Goal: Task Accomplishment & Management: Manage account settings

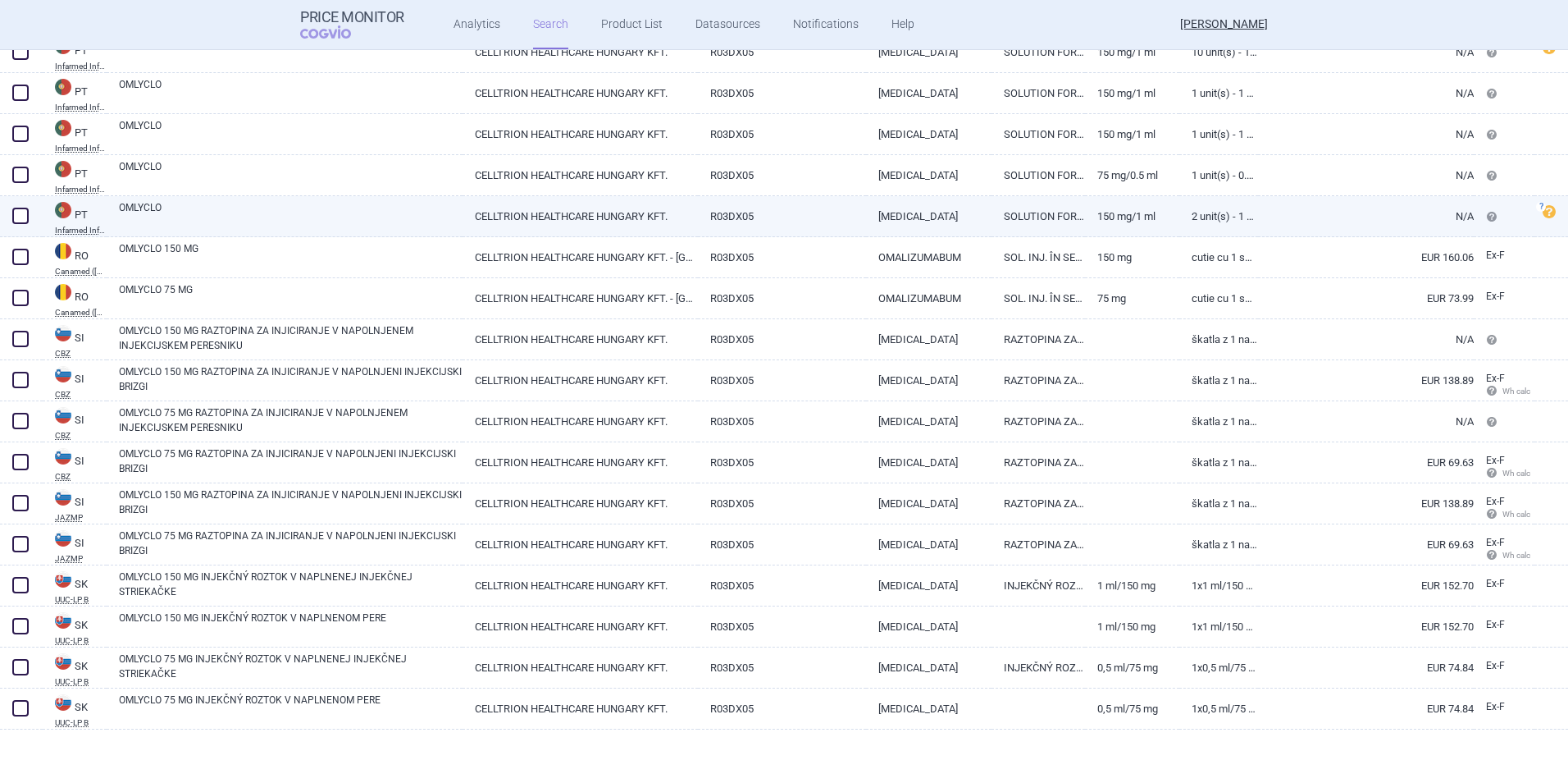
scroll to position [2658, 0]
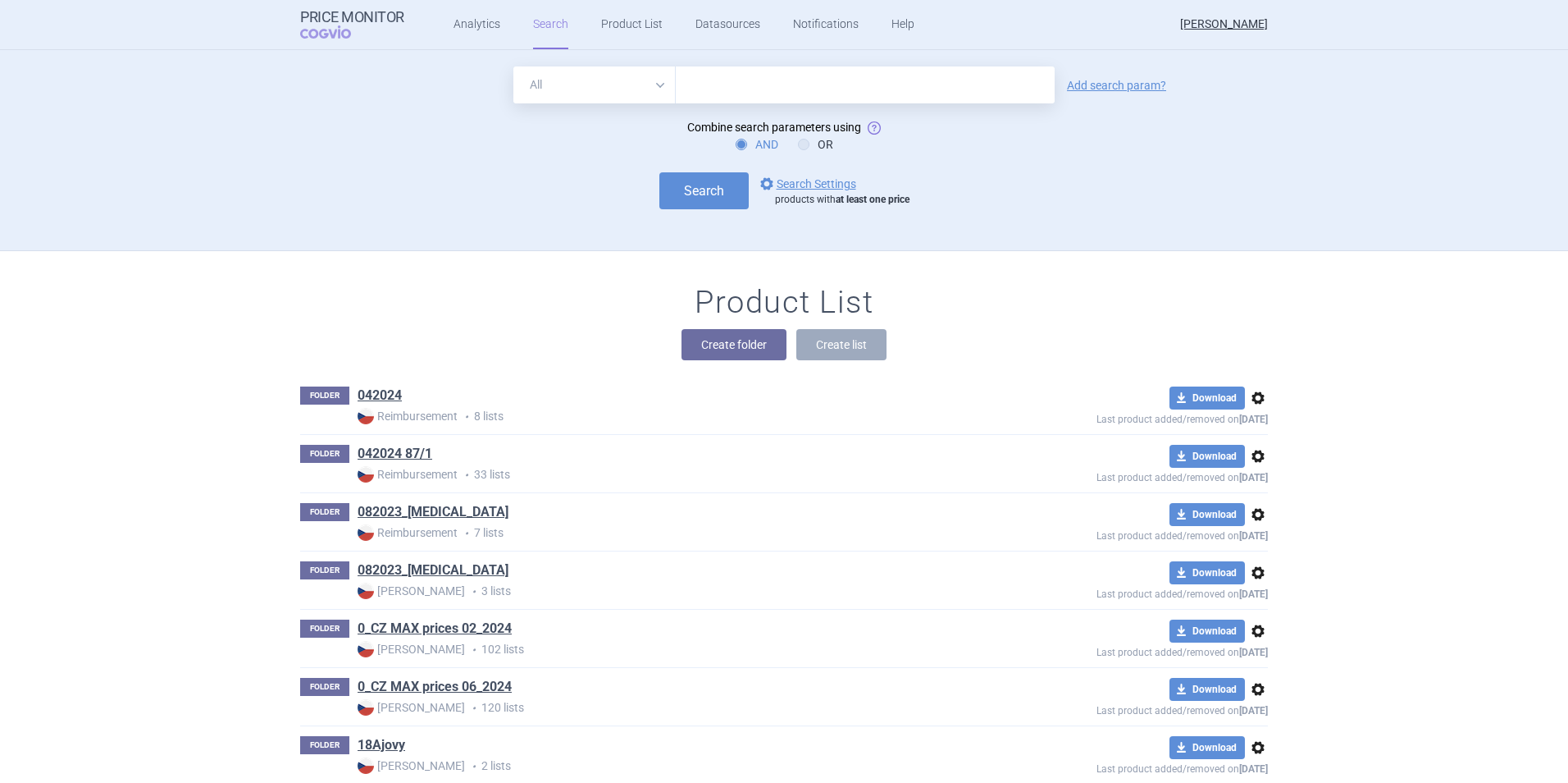
click at [613, 78] on select "All Brand Name ATC Company Active Substance Country Newer than" at bounding box center [594, 85] width 162 height 37
click at [716, 77] on input "text" at bounding box center [865, 85] width 379 height 37
click at [464, 31] on link "Analytics" at bounding box center [477, 24] width 47 height 49
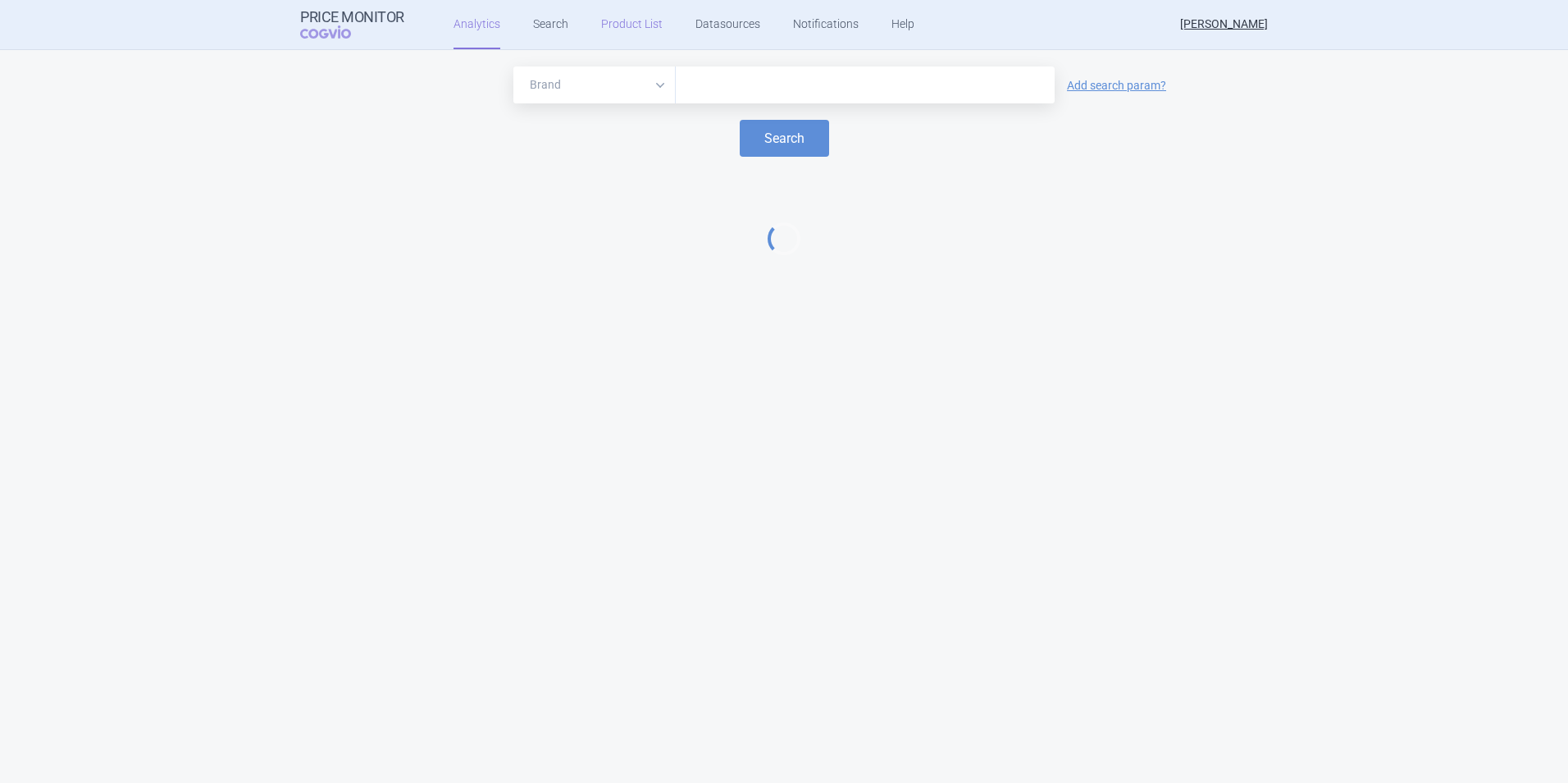
click at [629, 24] on link "Product List" at bounding box center [632, 24] width 61 height 49
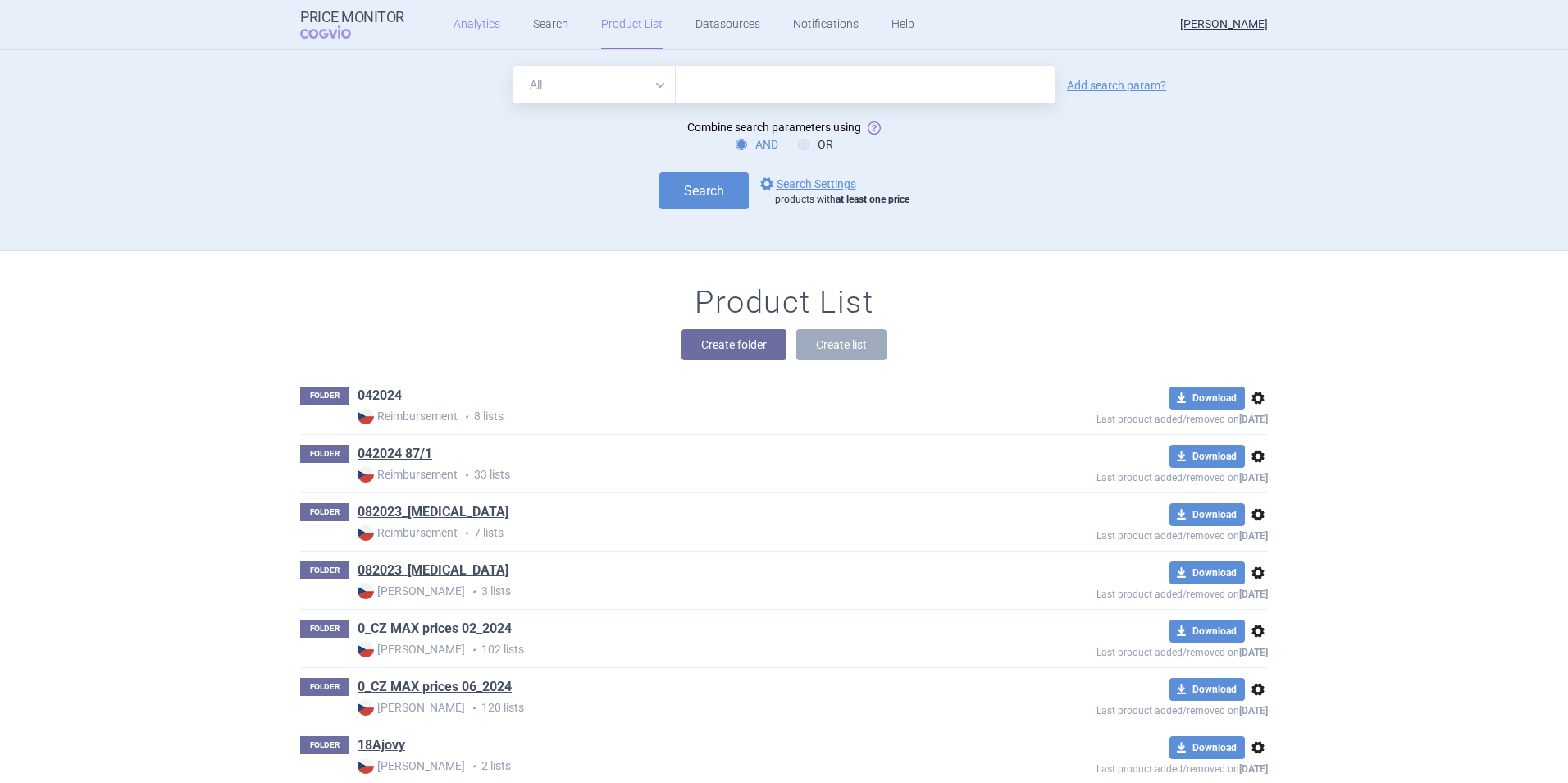
click at [484, 24] on link "Analytics" at bounding box center [477, 24] width 47 height 49
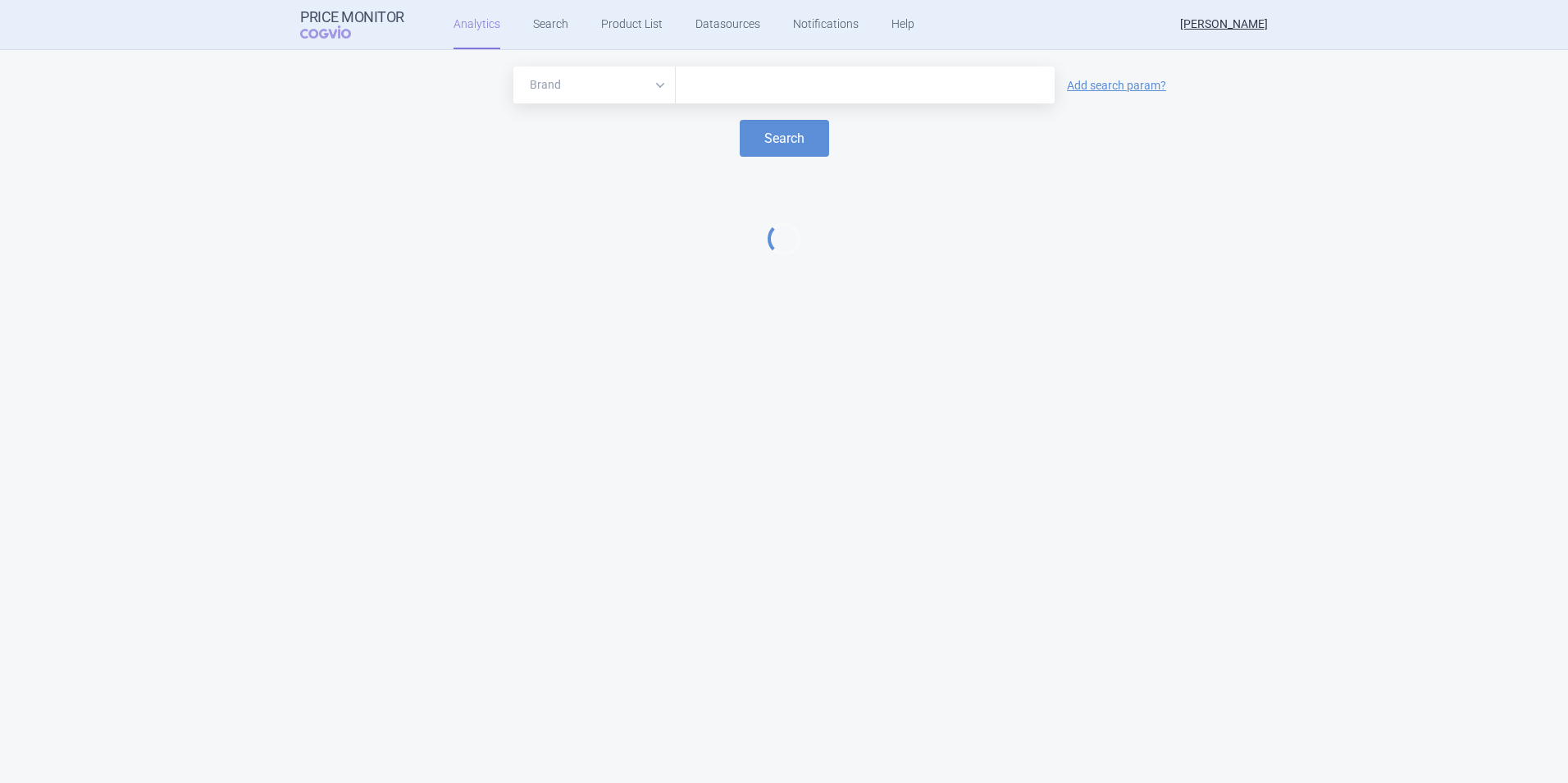
click at [740, 89] on input "text" at bounding box center [866, 85] width 363 height 22
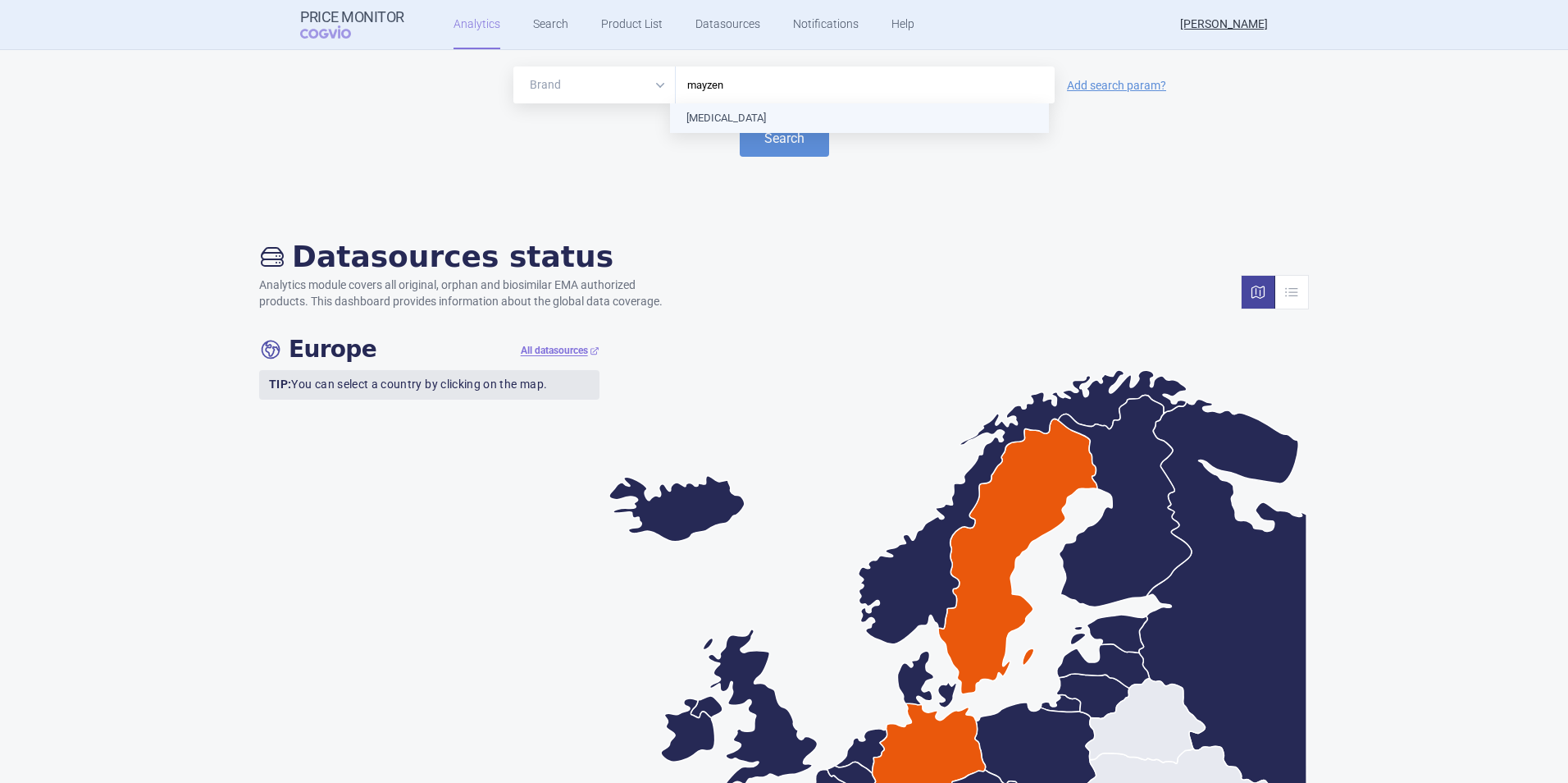
type input "[MEDICAL_DATA]"
click at [813, 141] on button "Search" at bounding box center [784, 138] width 89 height 37
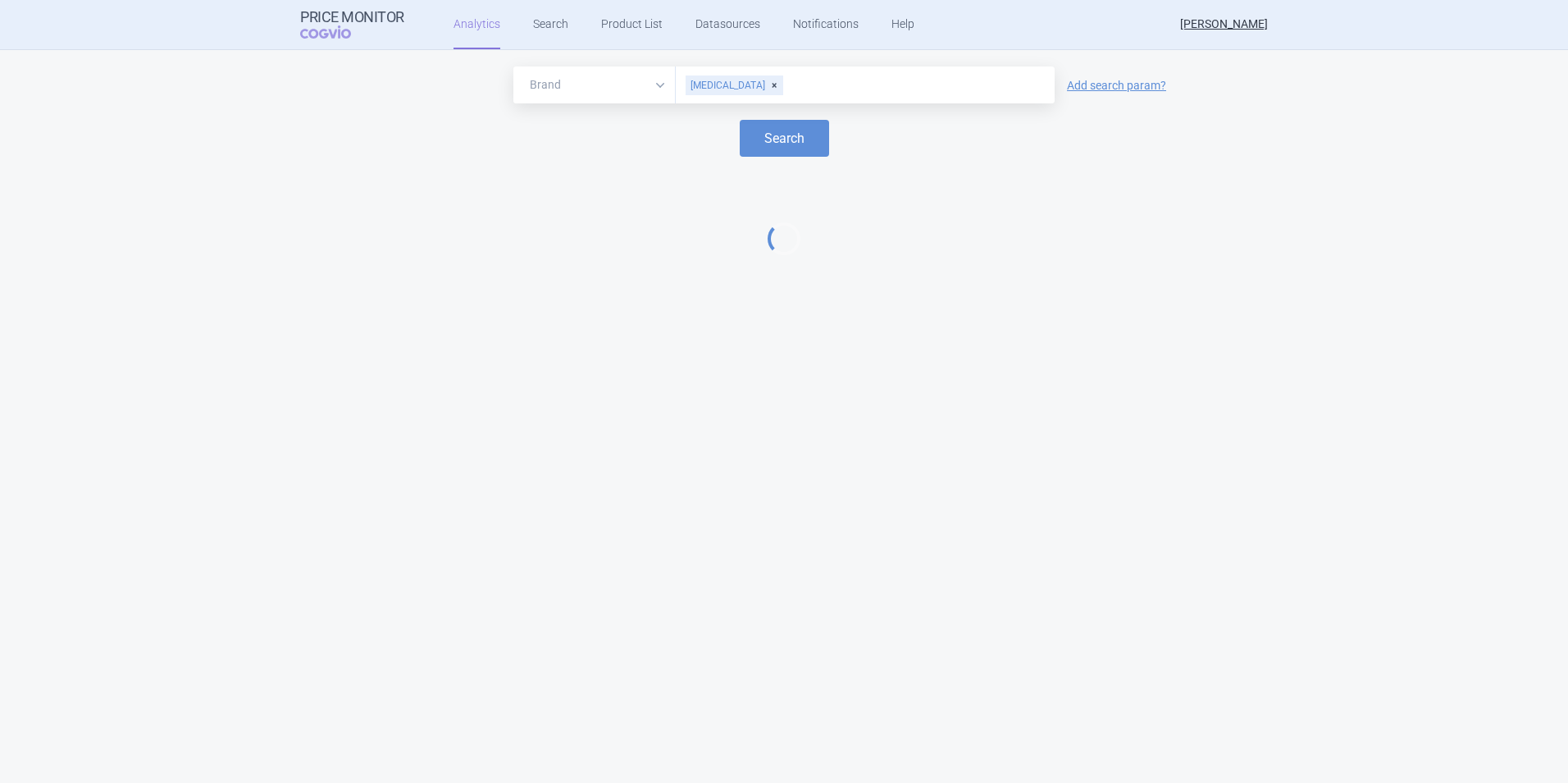
select select "EUR"
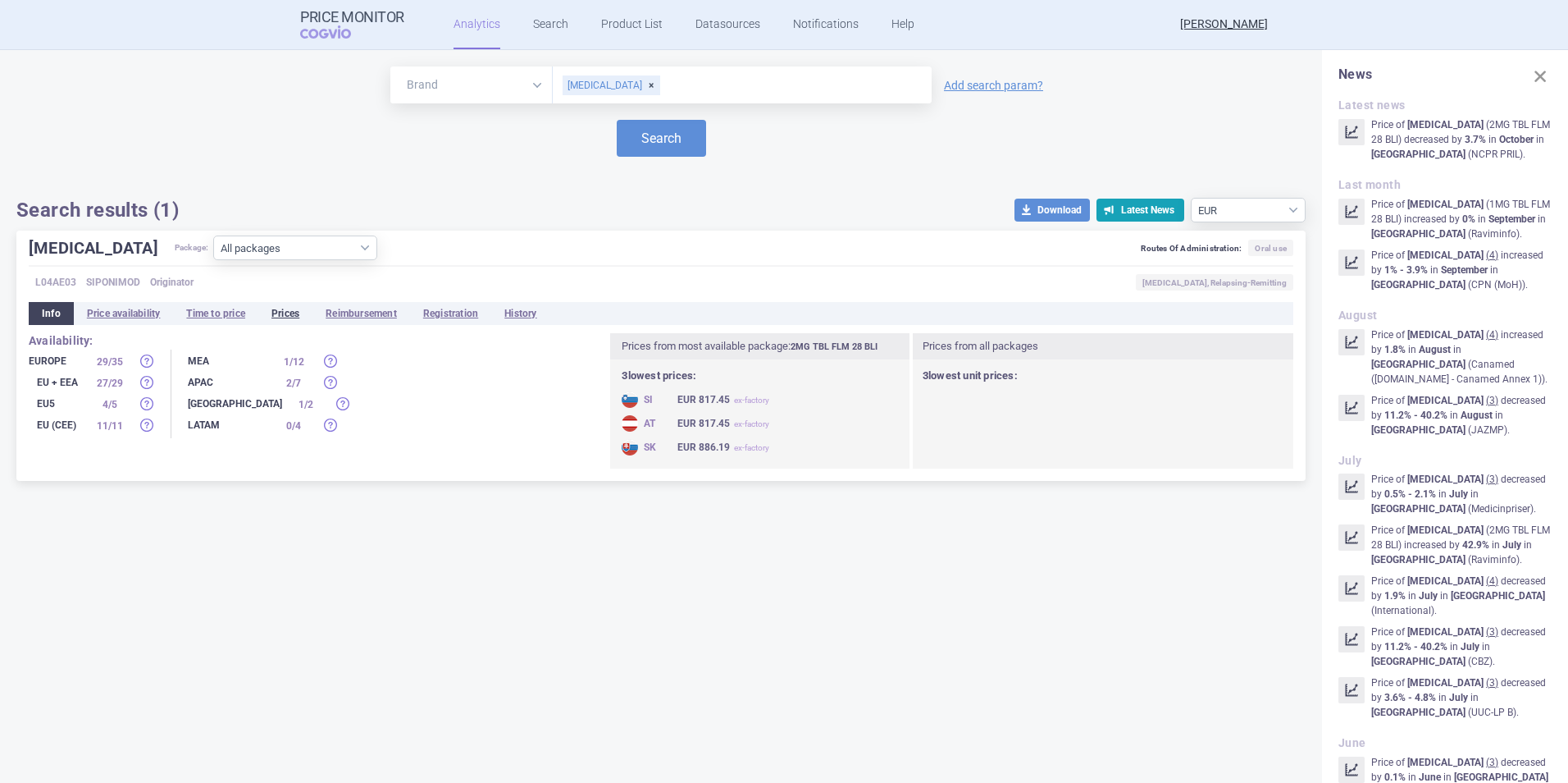
click at [287, 308] on li "Prices" at bounding box center [285, 313] width 54 height 23
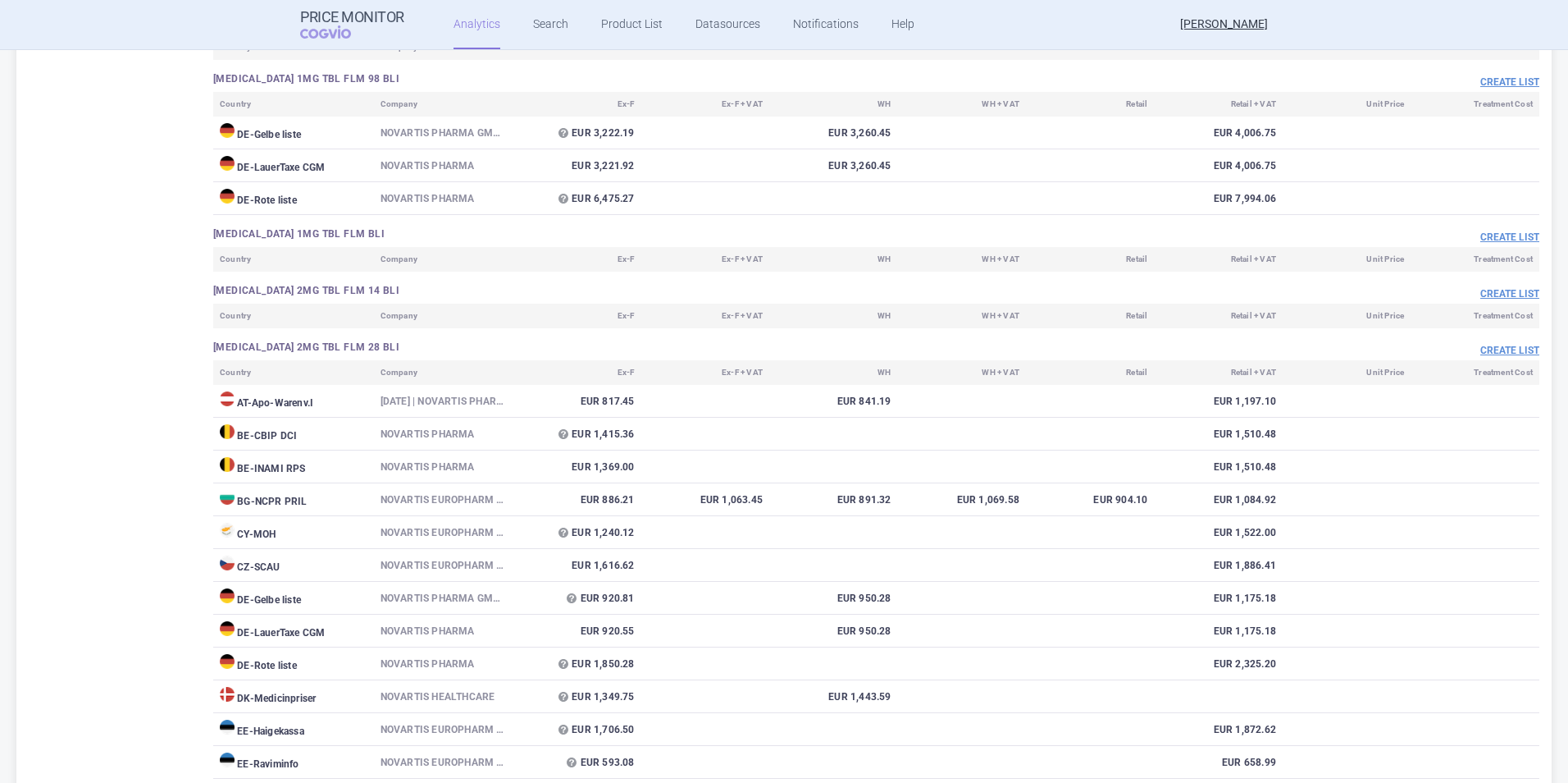
scroll to position [3610, 0]
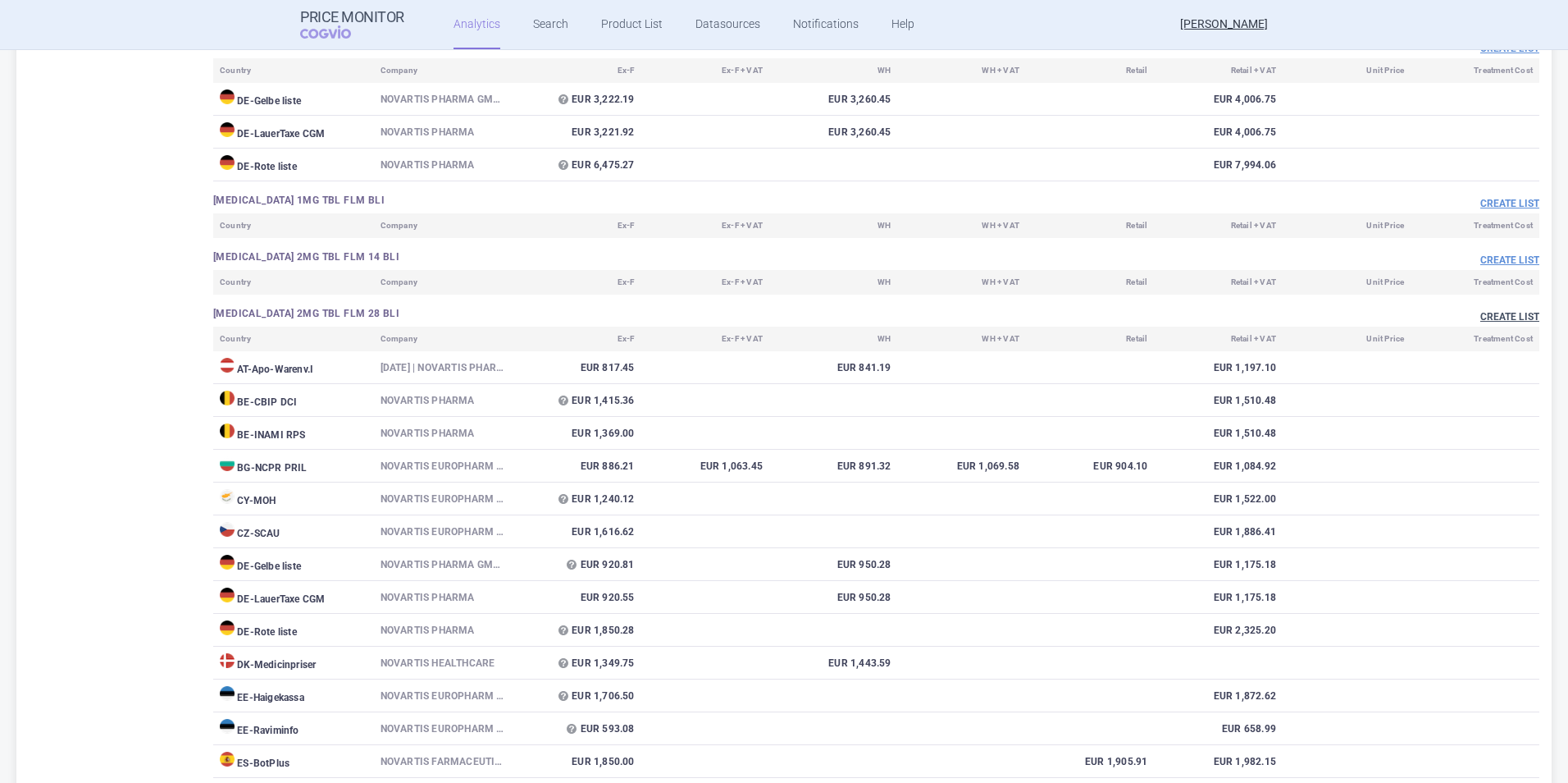
click at [1503, 316] on button "Create list" at bounding box center [1510, 317] width 59 height 14
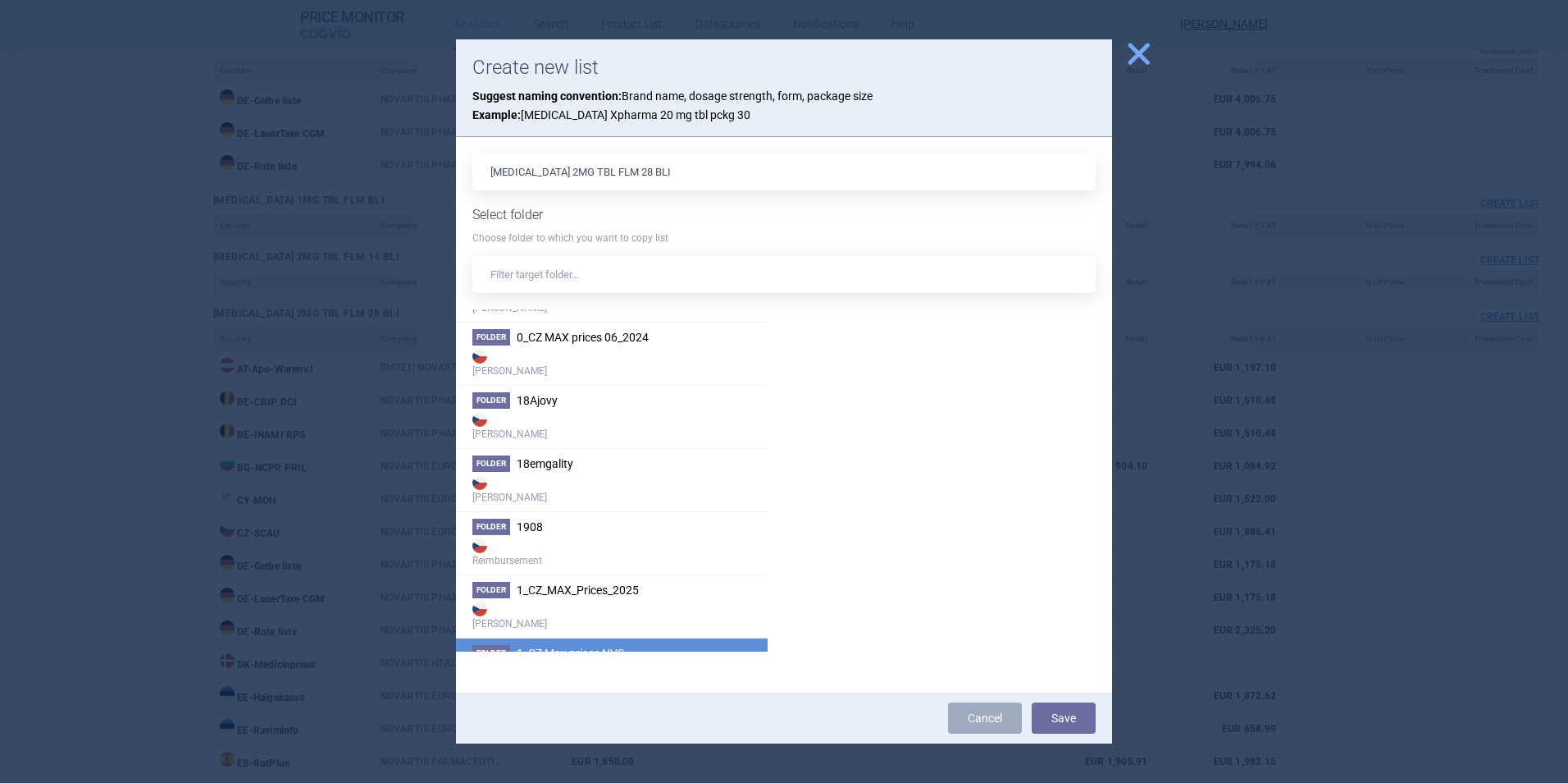
scroll to position [411, 0]
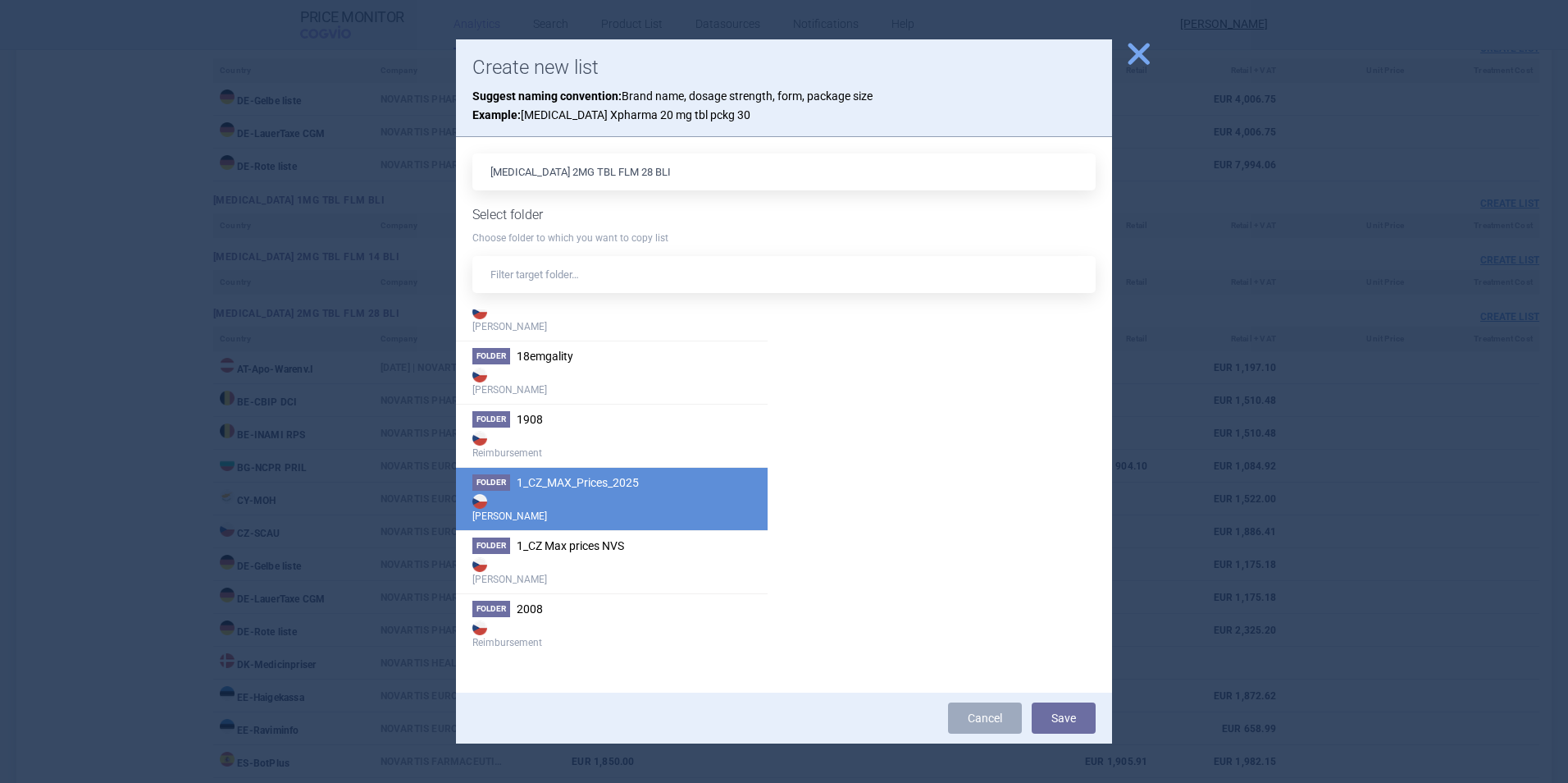
click at [676, 485] on li "Folder 1_CZ_MAX_Prices_2025 Max Price" at bounding box center [612, 498] width 312 height 63
click at [1081, 723] on button "Save" at bounding box center [1063, 718] width 64 height 31
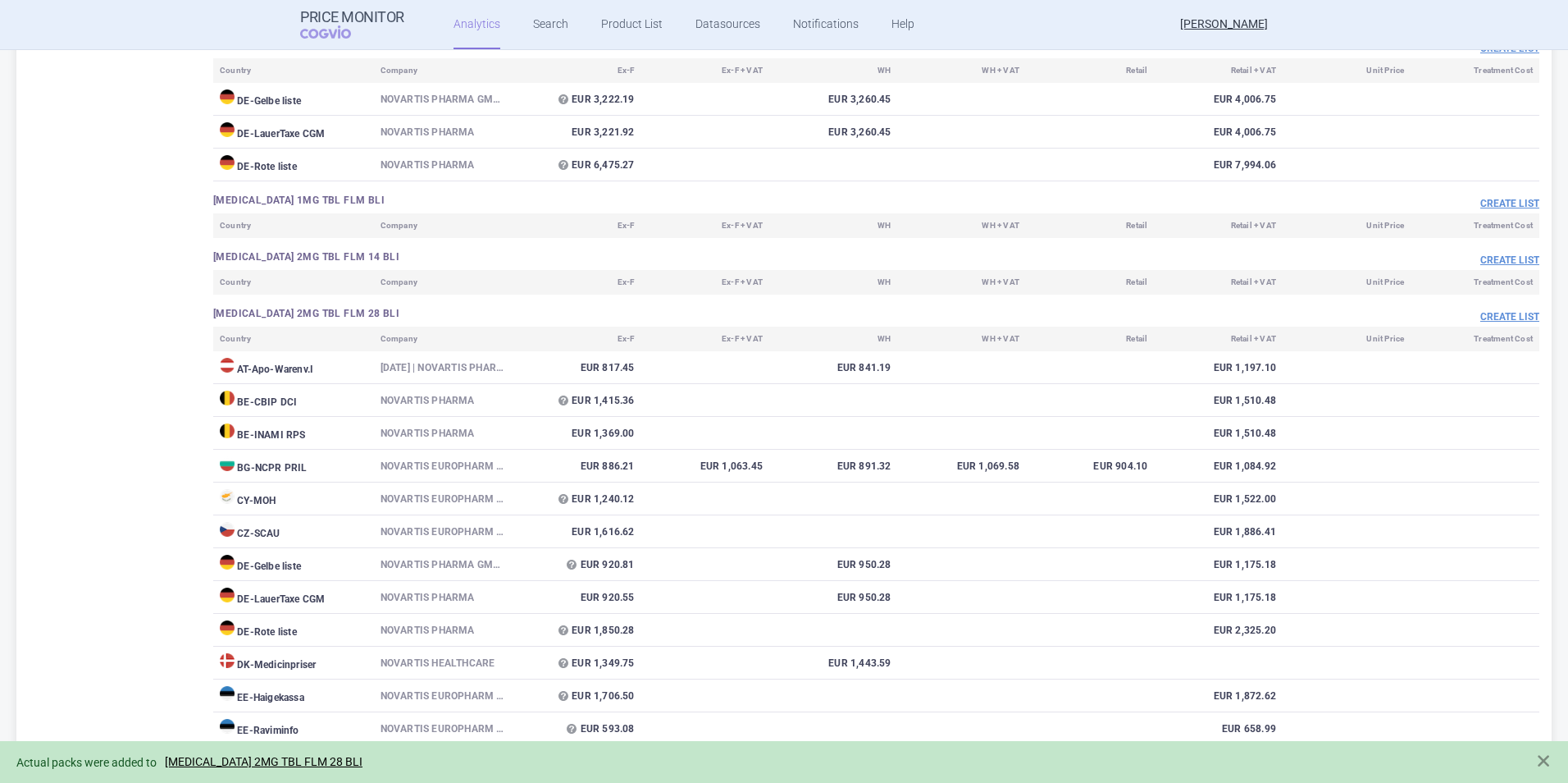
click at [287, 753] on div "Actual packs were added to [MEDICAL_DATA] 2MG TBL FLM 28 BLI" at bounding box center [767, 762] width 1502 height 19
click at [296, 765] on link "[MEDICAL_DATA] 2MG TBL FLM 28 BLI" at bounding box center [263, 761] width 198 height 14
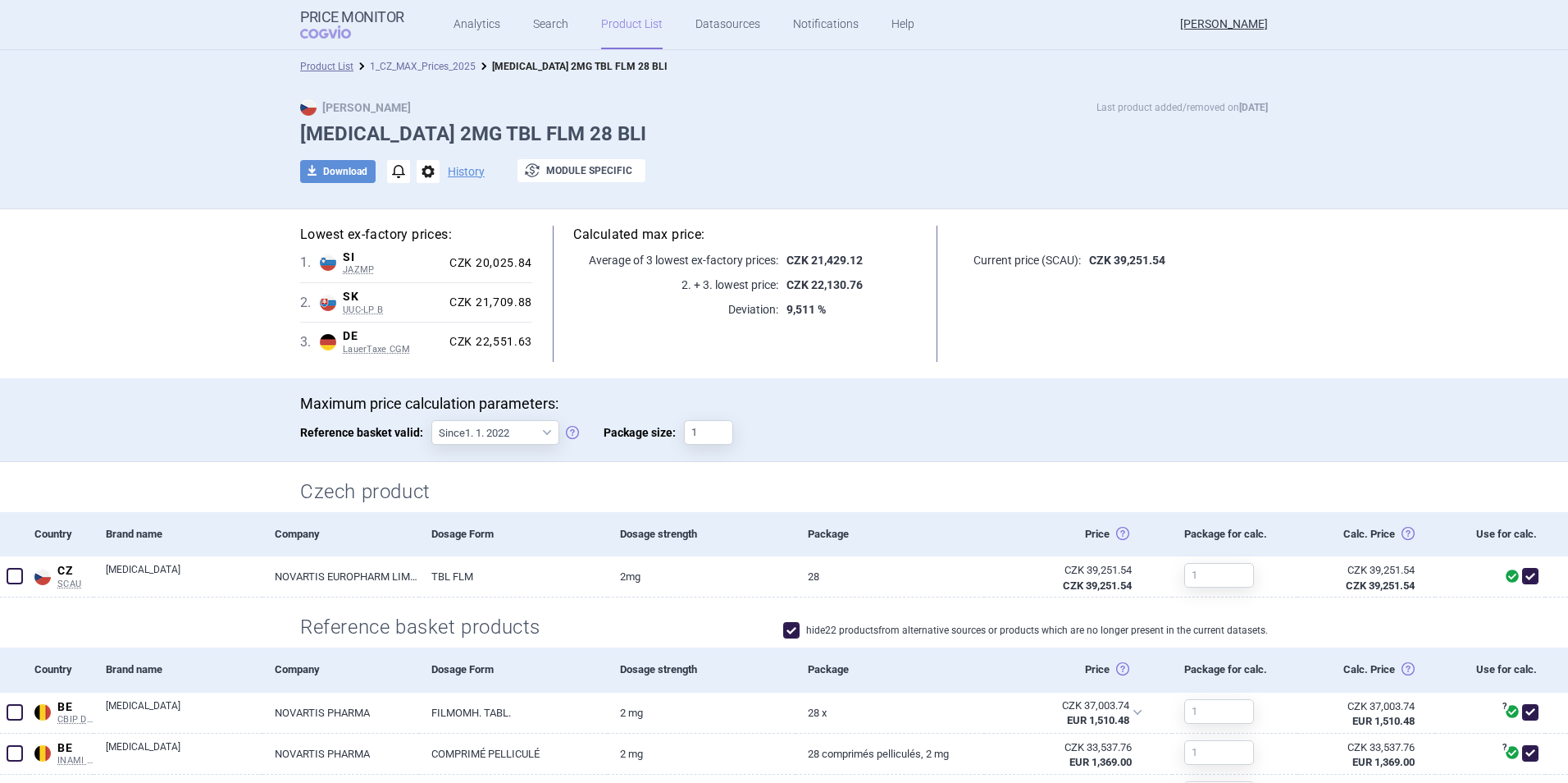
click at [435, 62] on link "1_CZ_MAX_Prices_2025" at bounding box center [422, 66] width 105 height 11
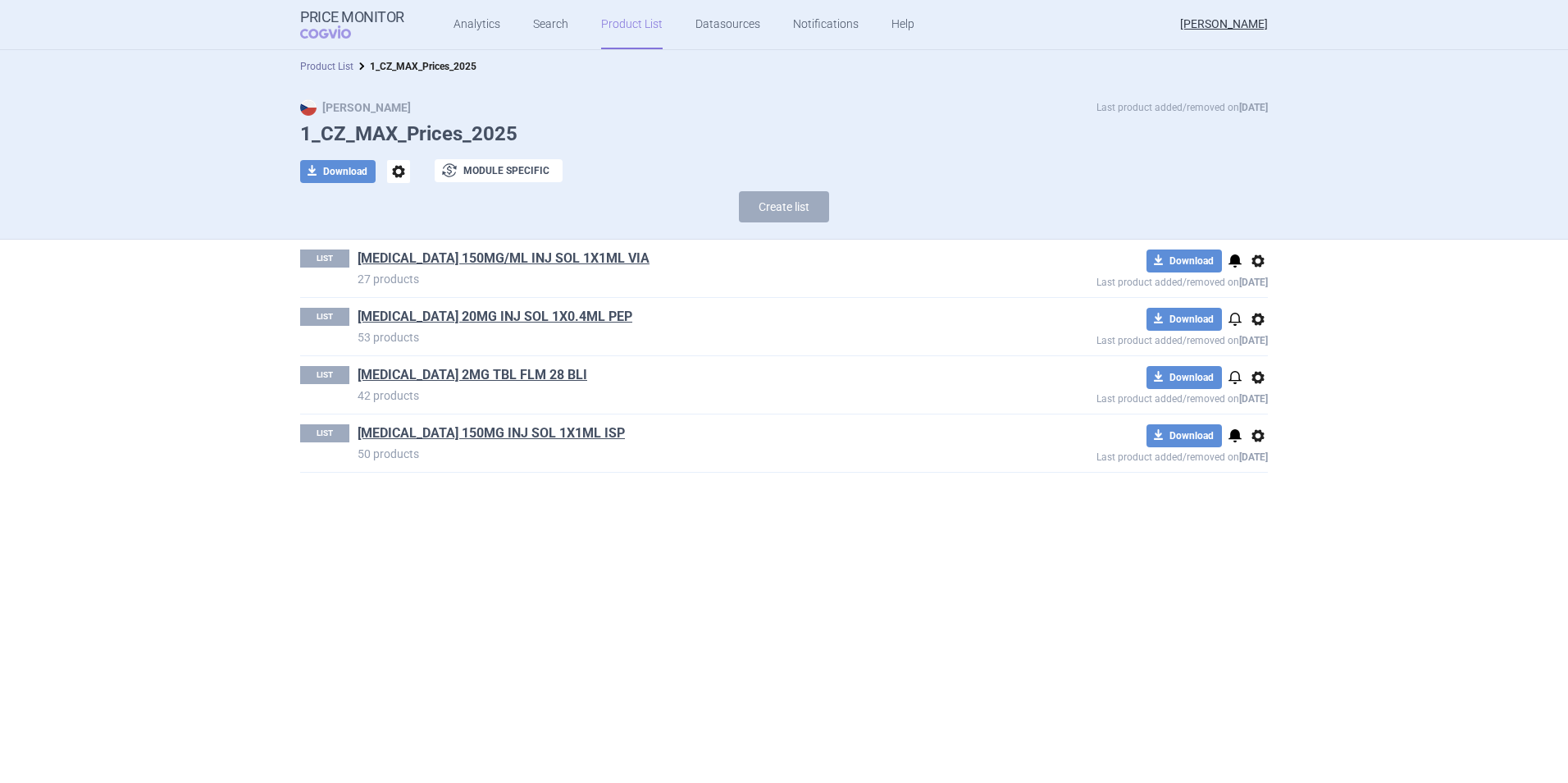
click at [332, 64] on link "Product List" at bounding box center [327, 66] width 54 height 11
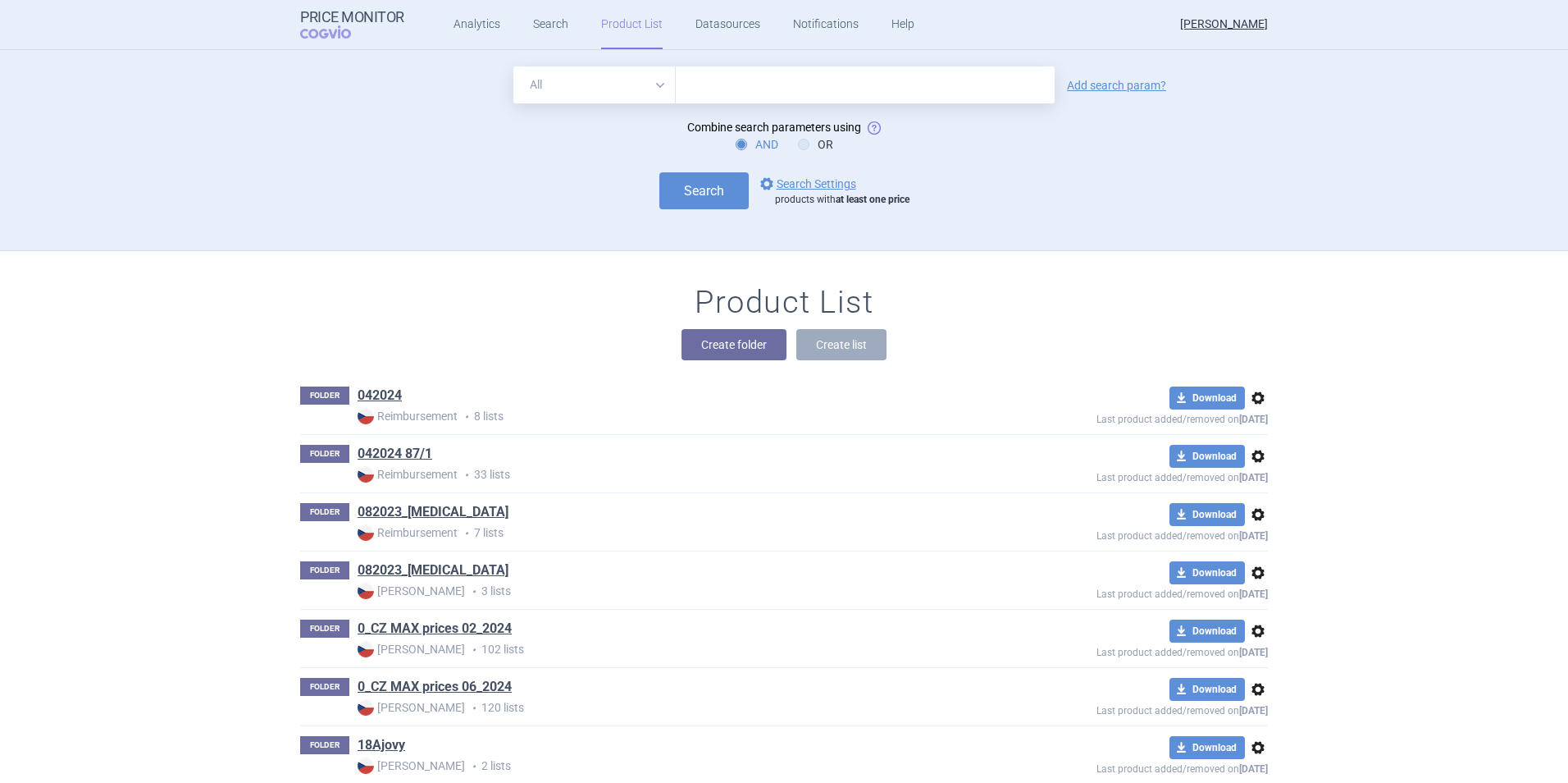
scroll to position [201, 0]
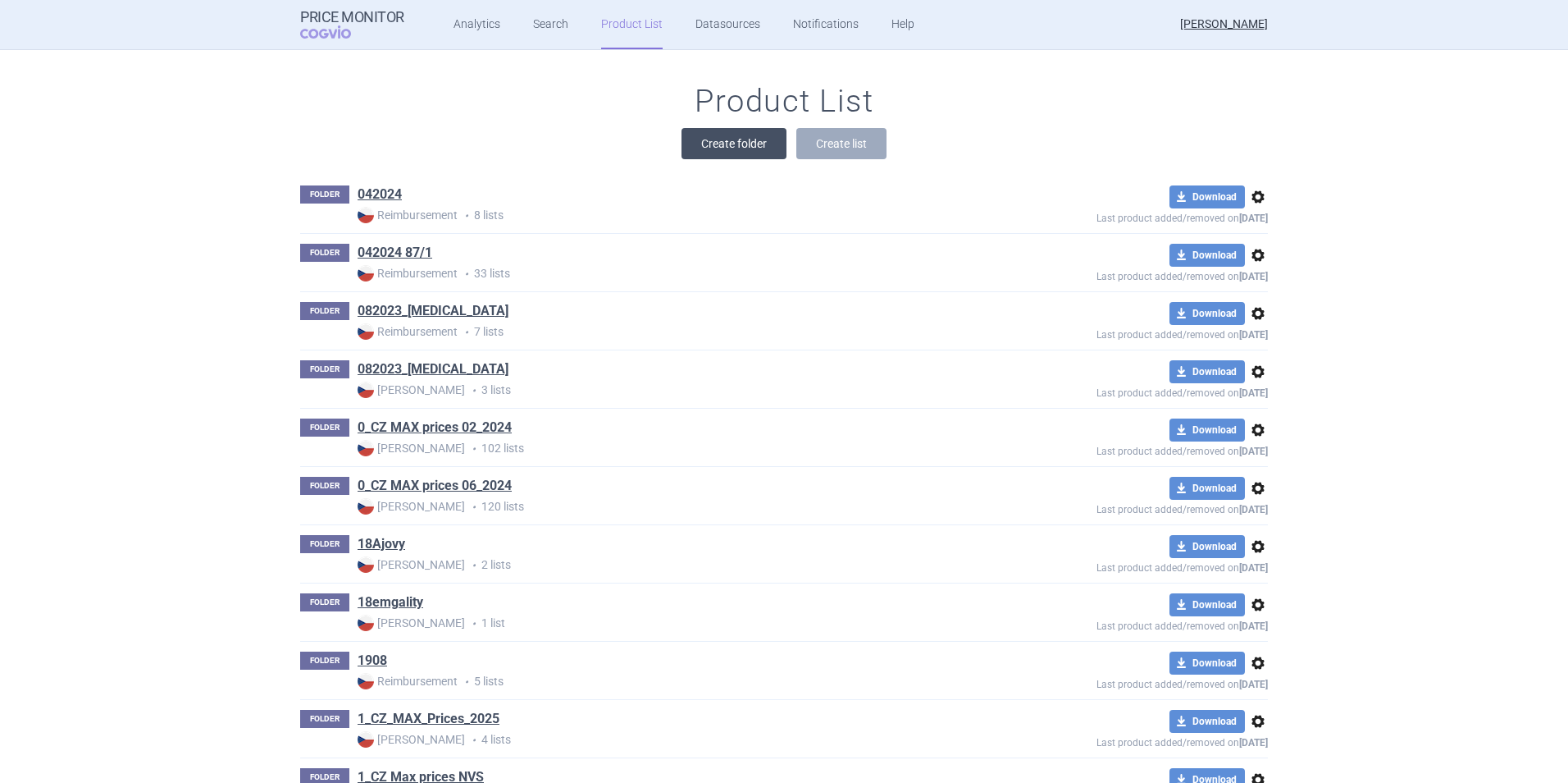
click at [726, 139] on button "Create folder" at bounding box center [734, 143] width 105 height 31
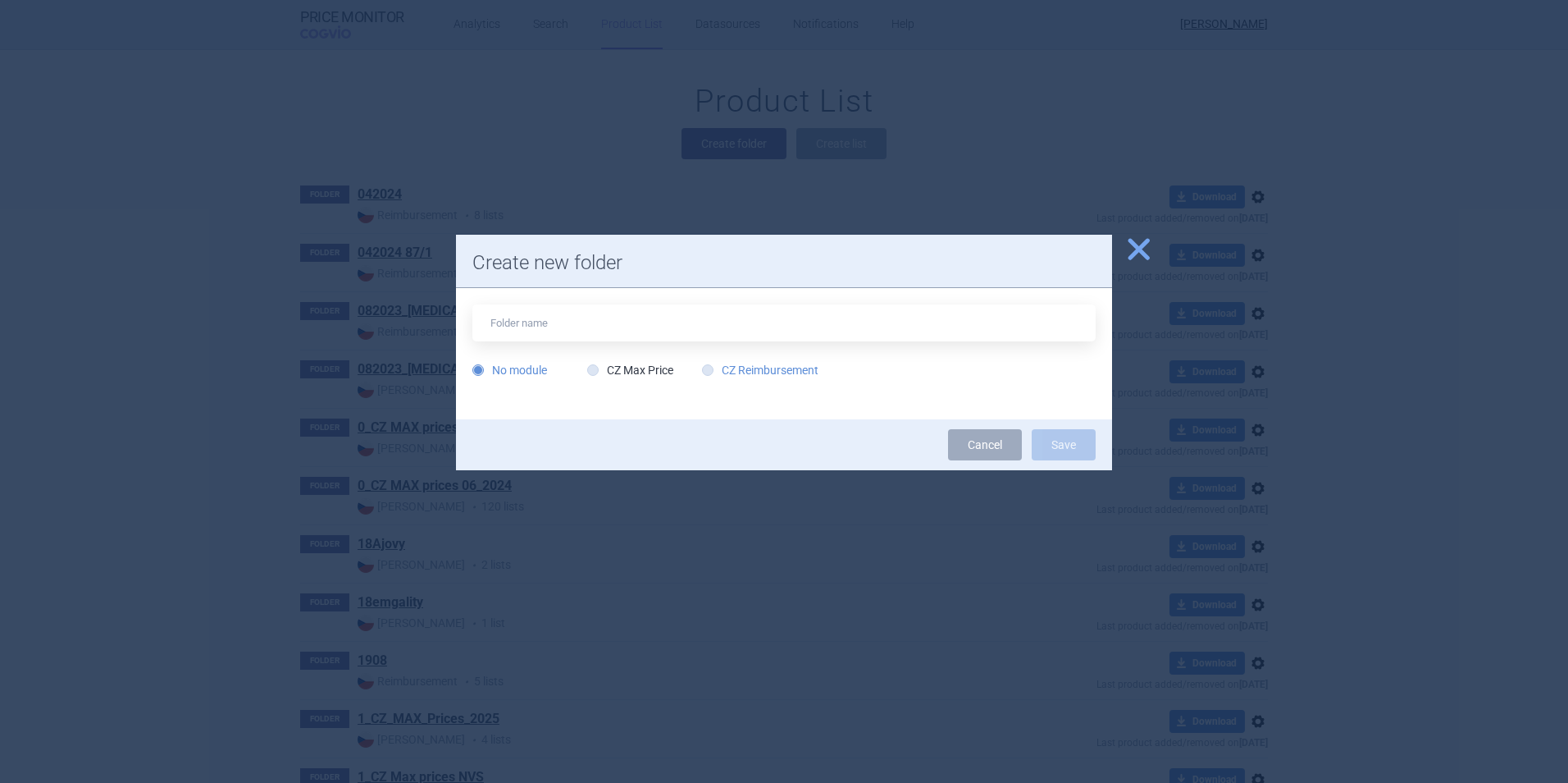
click at [733, 370] on label "CZ Reimbursement" at bounding box center [760, 370] width 117 height 16
click at [720, 370] on input "CZ Reimbursement" at bounding box center [711, 371] width 16 height 16
radio input "true"
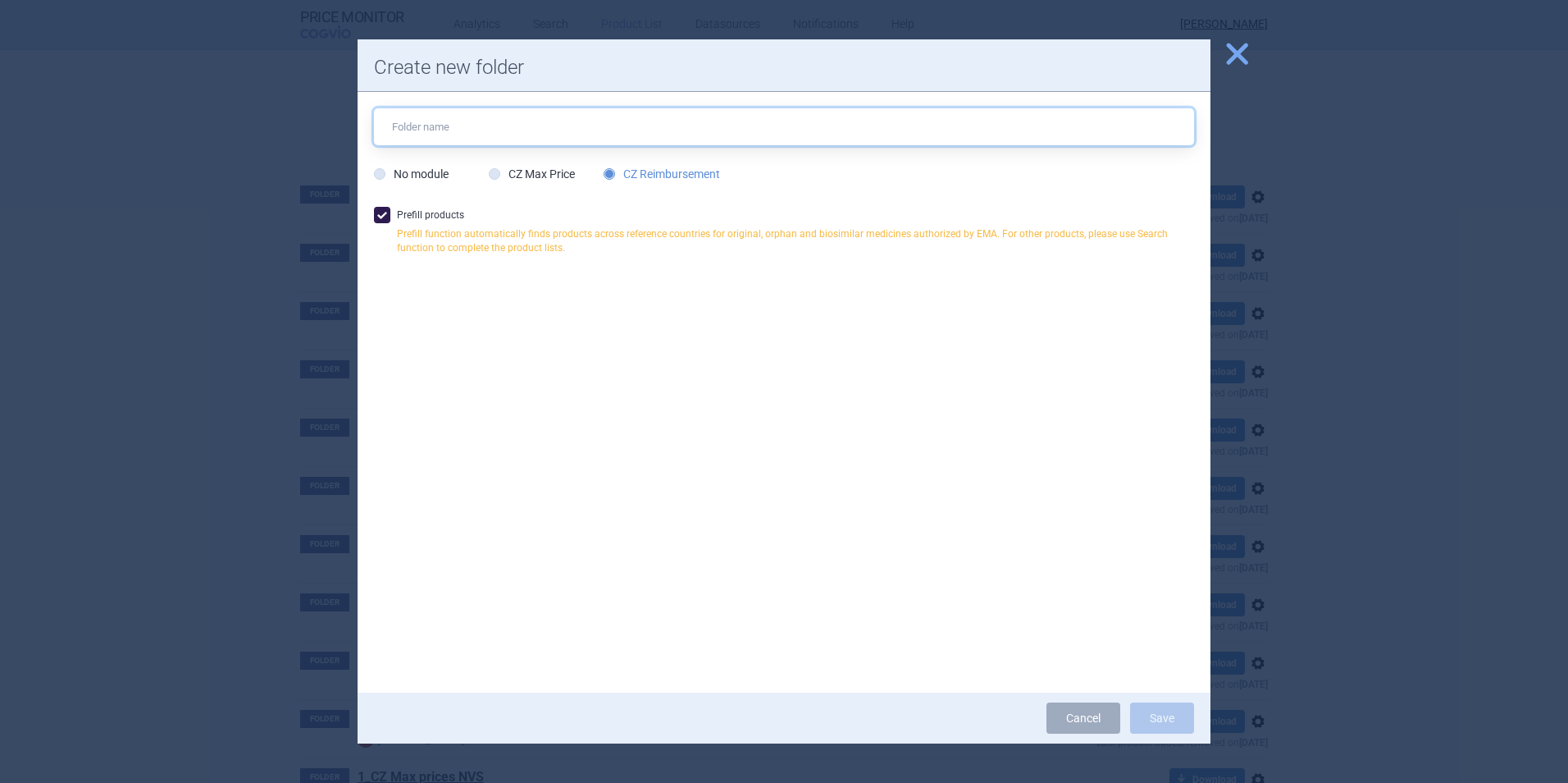
click at [575, 129] on input "text" at bounding box center [784, 126] width 820 height 37
type input "M"
type input "20"
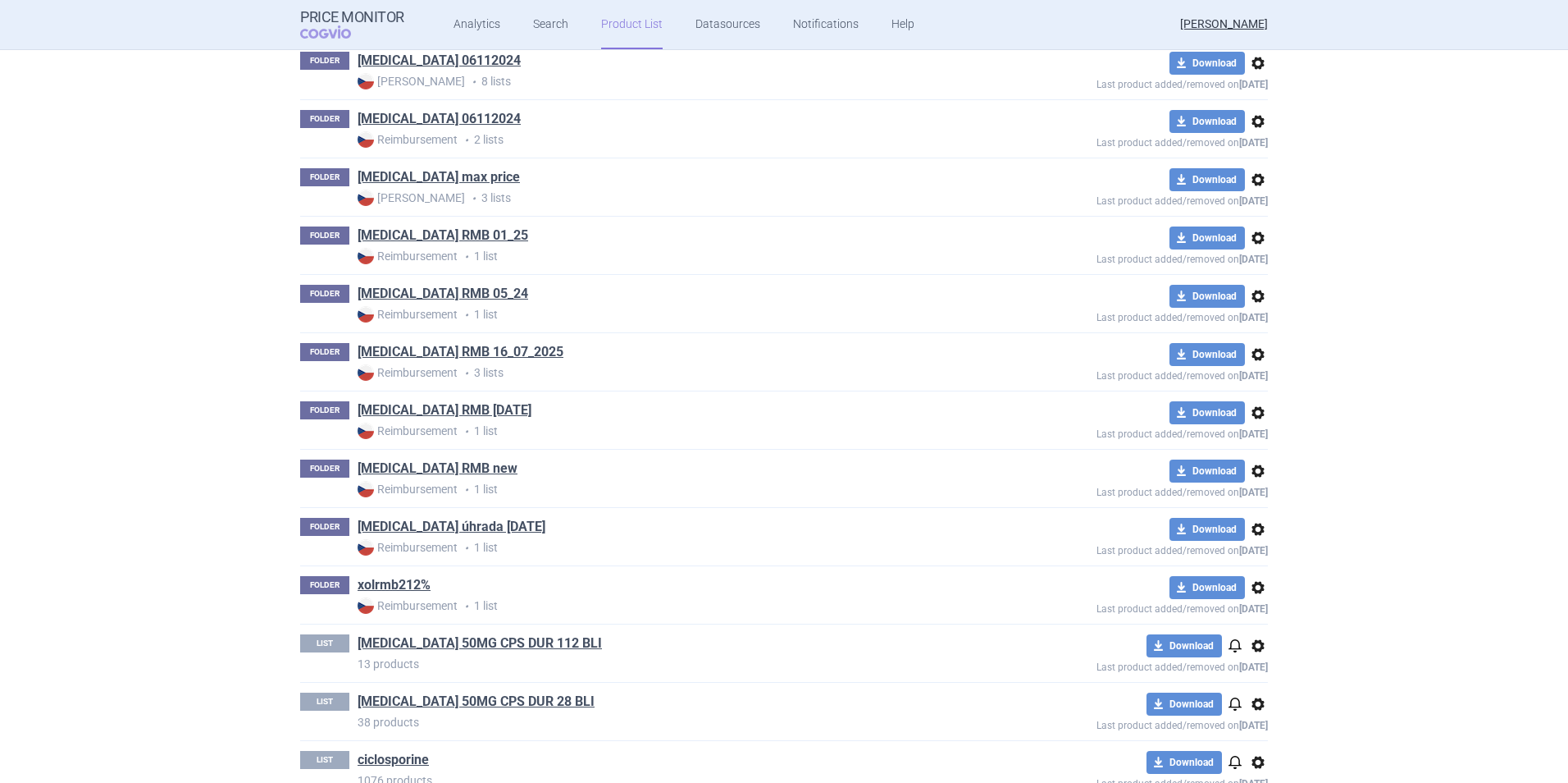
scroll to position [7815, 0]
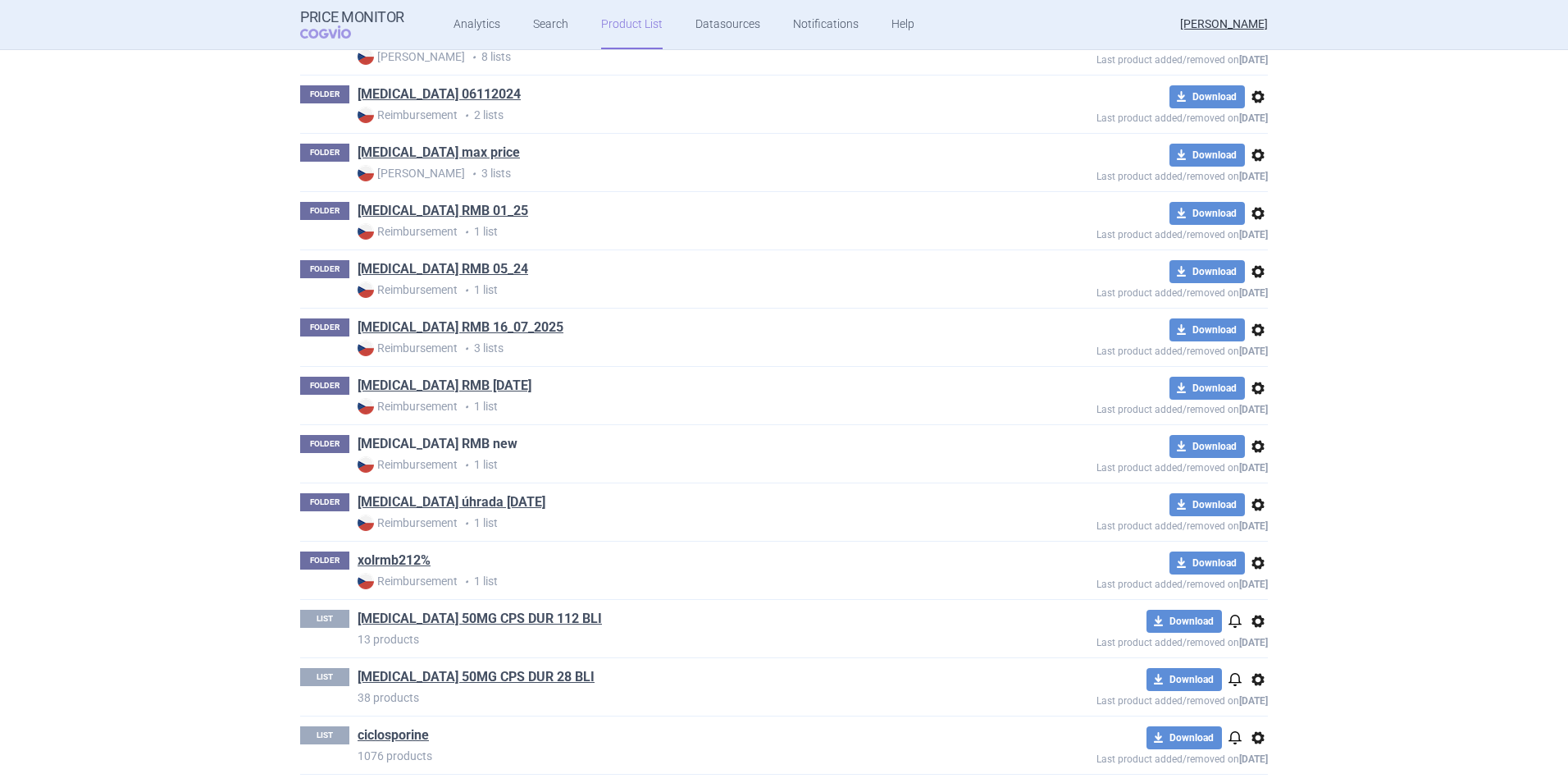
click at [382, 438] on link "[MEDICAL_DATA] RMB new" at bounding box center [437, 443] width 160 height 18
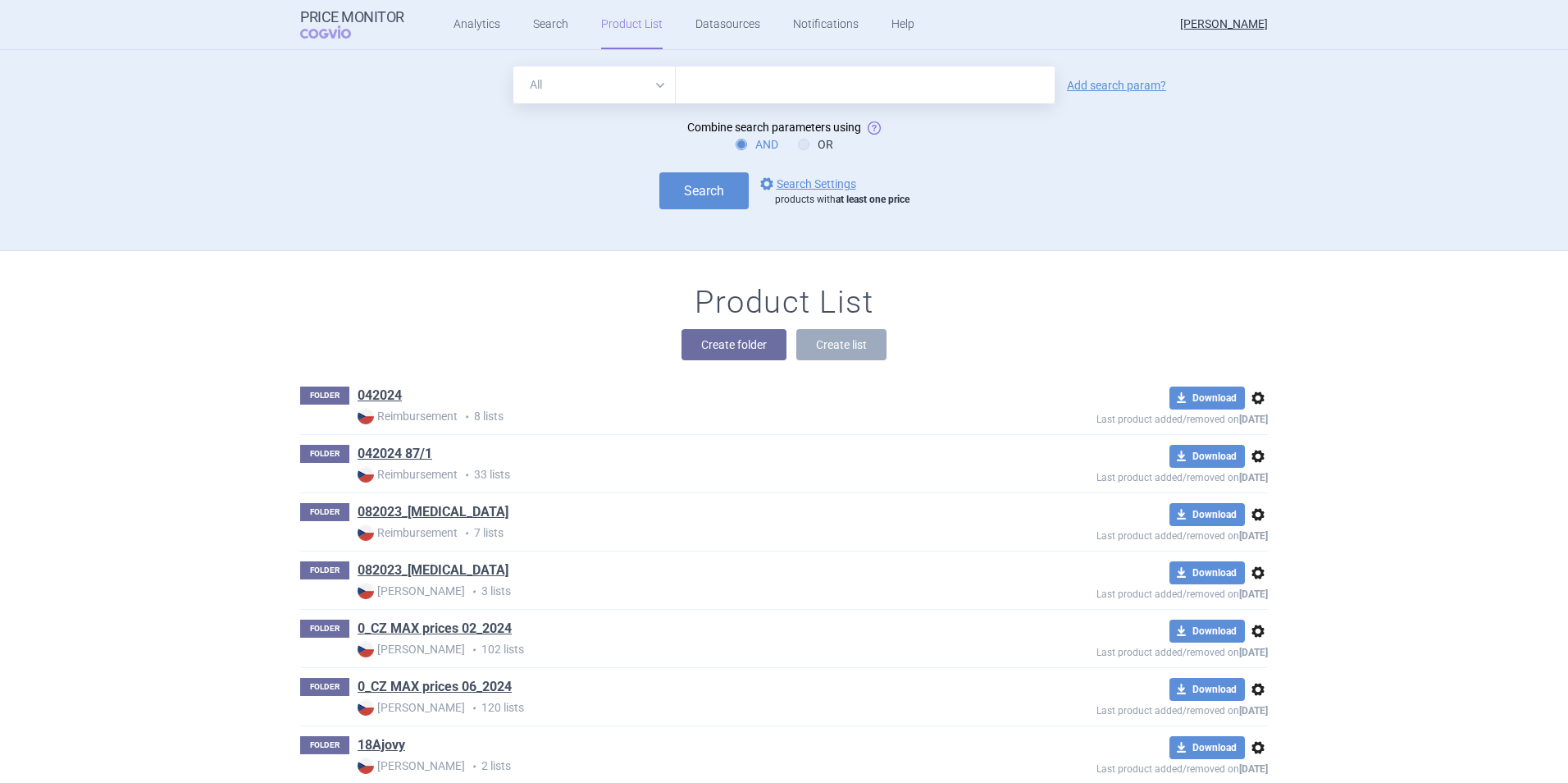
scroll to position [201, 0]
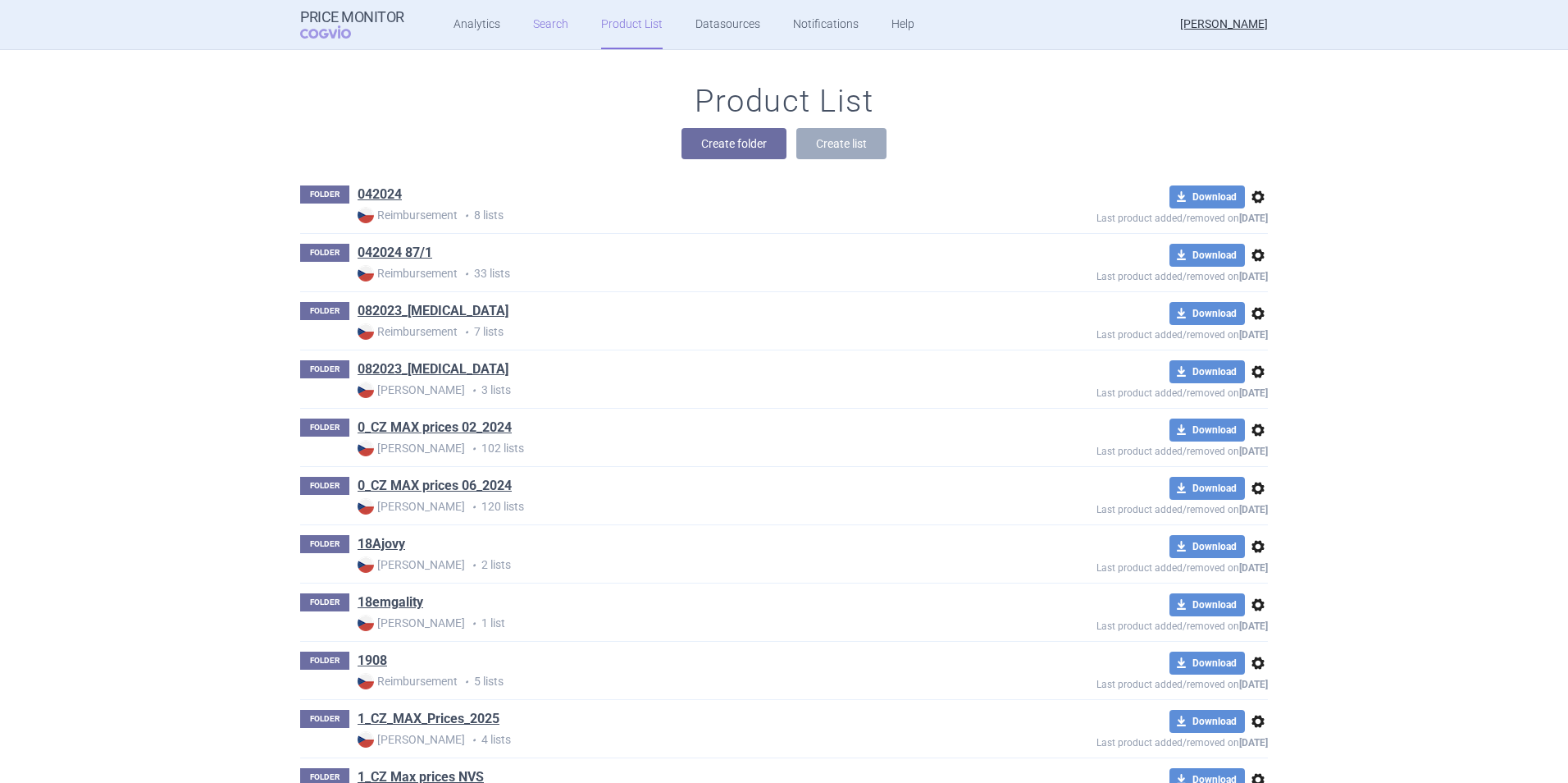
click at [556, 22] on link "Search" at bounding box center [550, 24] width 35 height 49
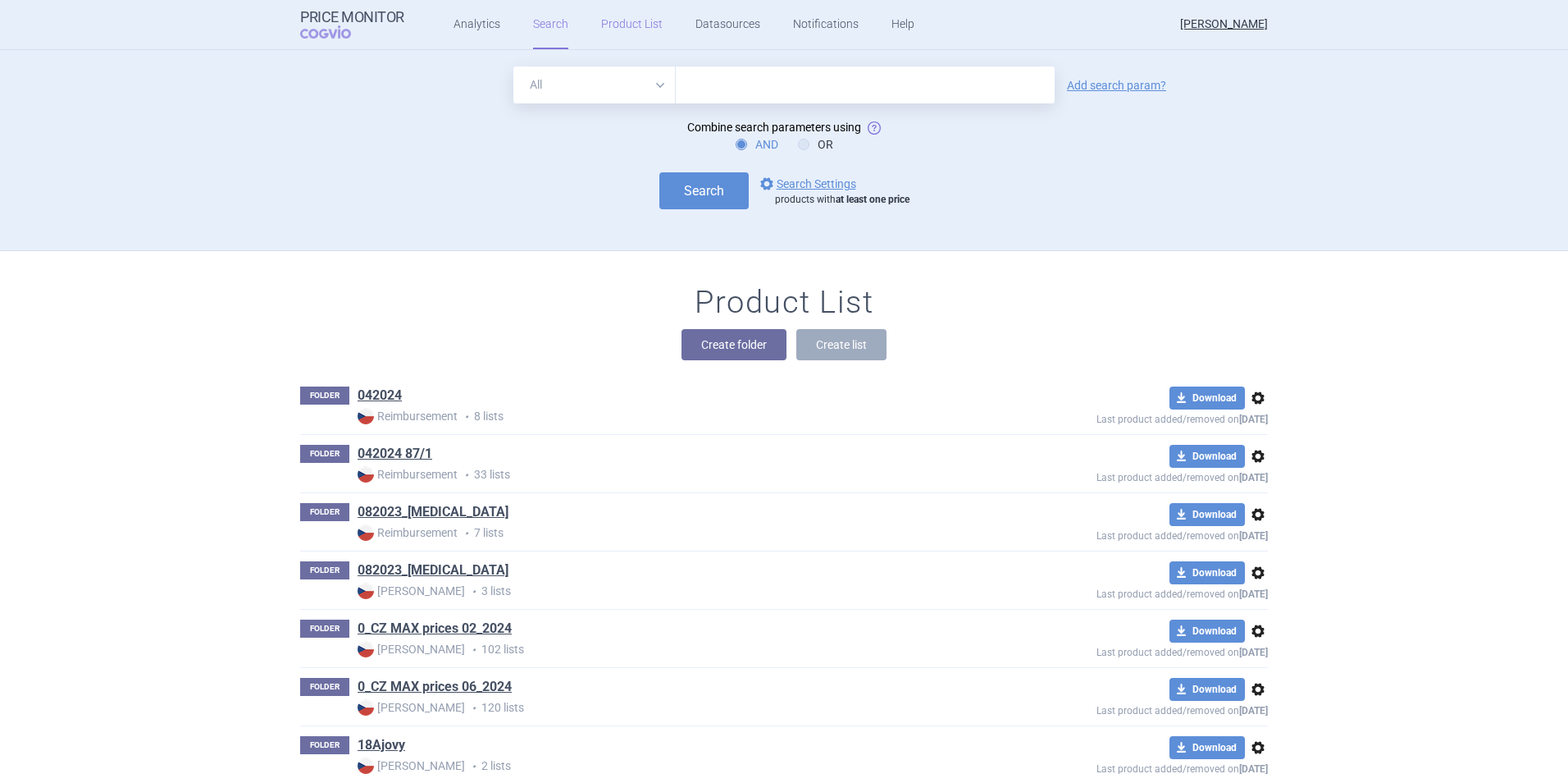
click at [634, 22] on link "Product List" at bounding box center [632, 24] width 61 height 49
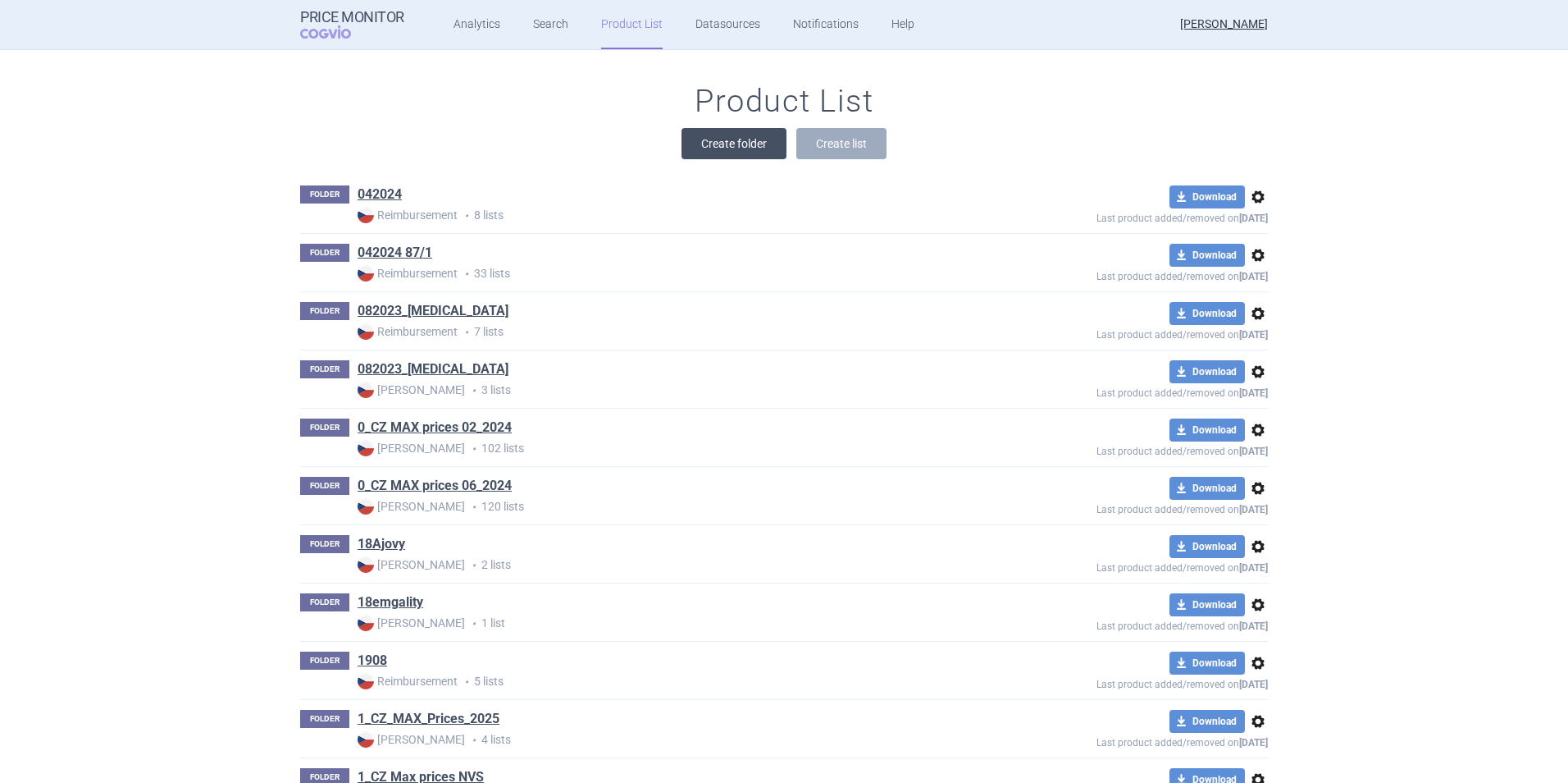
click at [721, 138] on button "Create folder" at bounding box center [734, 143] width 105 height 31
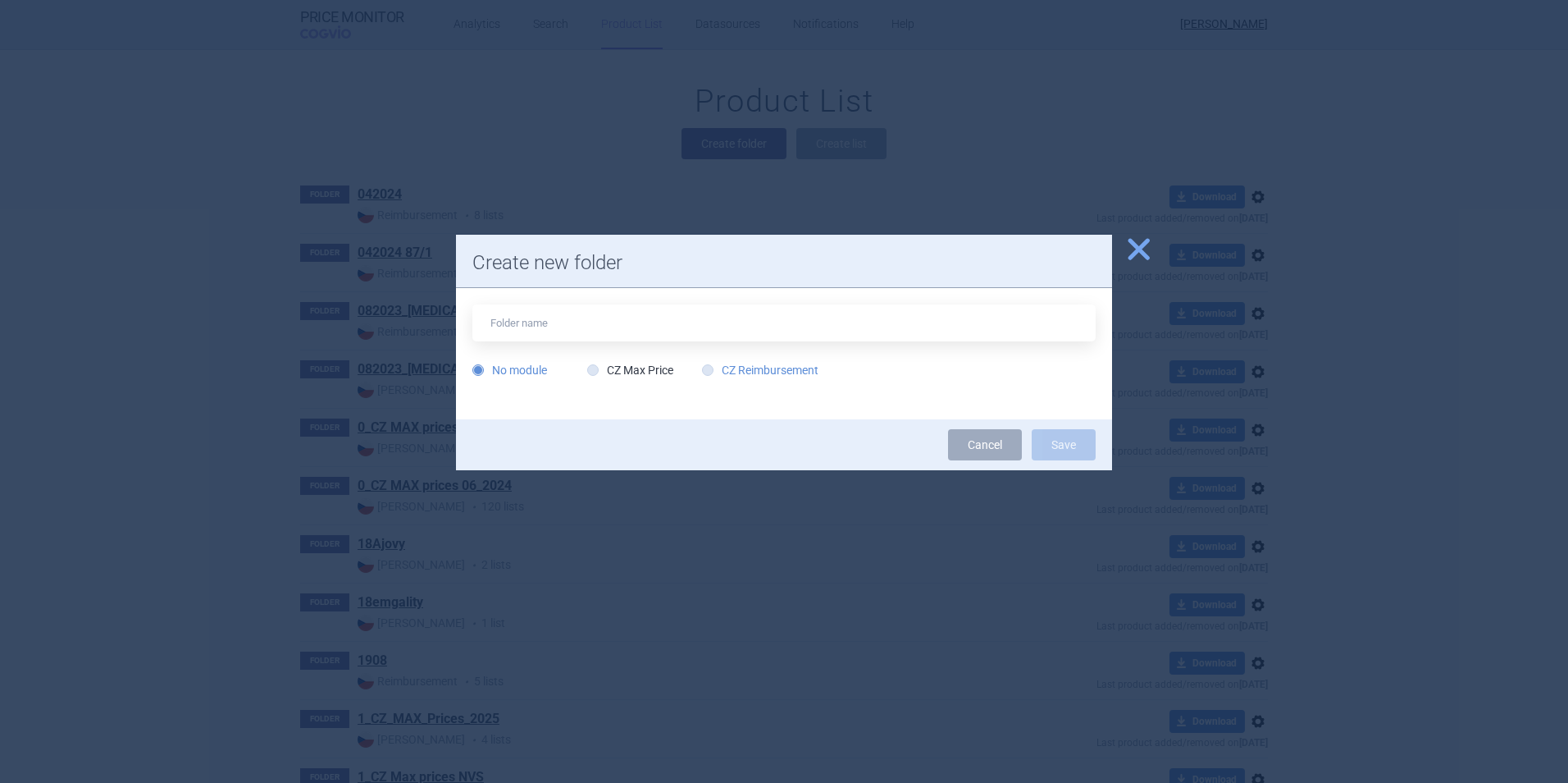
click at [727, 372] on label "CZ Reimbursement" at bounding box center [760, 370] width 117 height 16
click at [720, 372] on input "CZ Reimbursement" at bounding box center [711, 371] width 16 height 16
radio input "true"
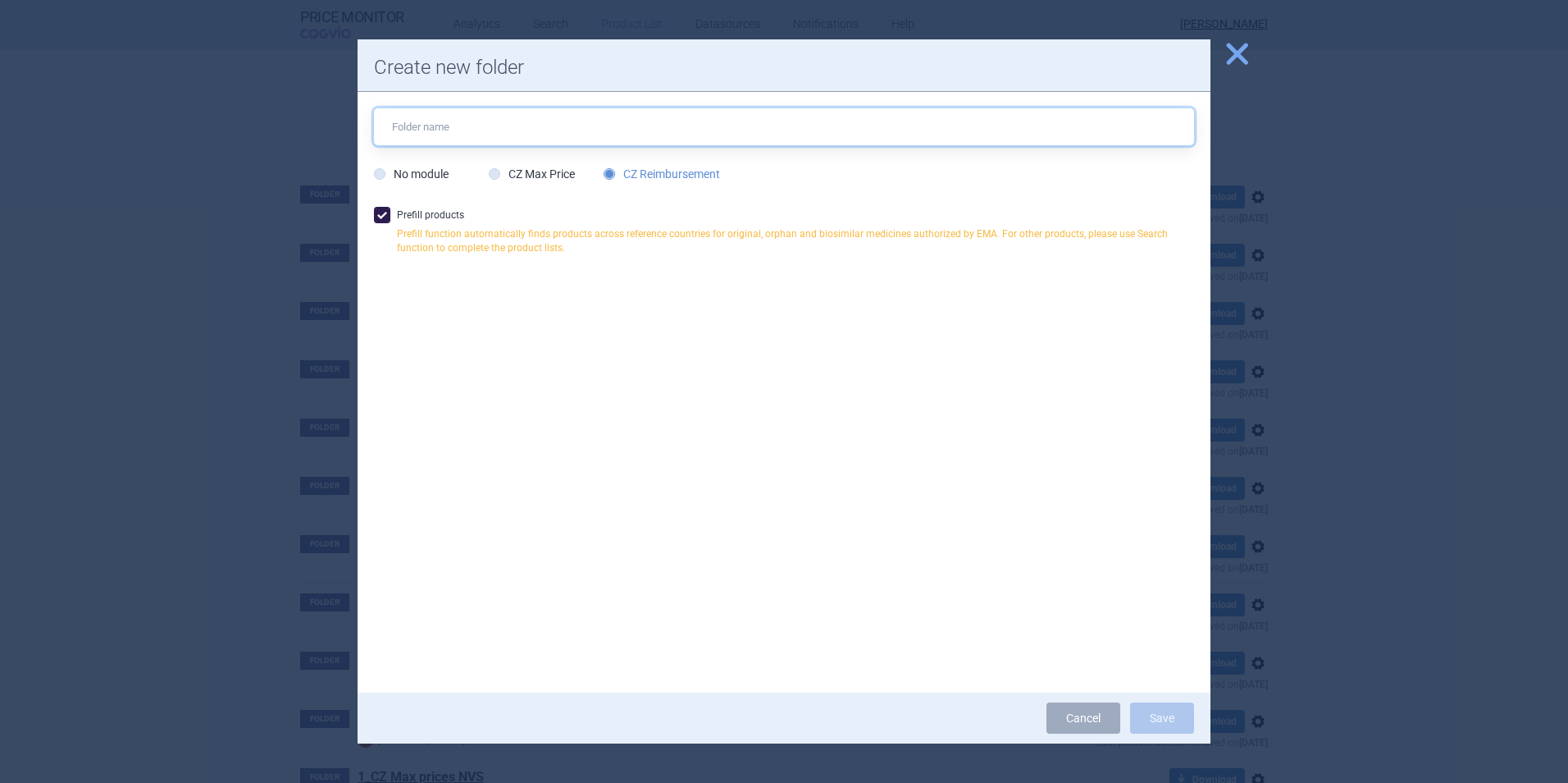
click at [594, 118] on input "text" at bounding box center [784, 126] width 820 height 37
type input "0_RMB_[MEDICAL_DATA]_10_2025"
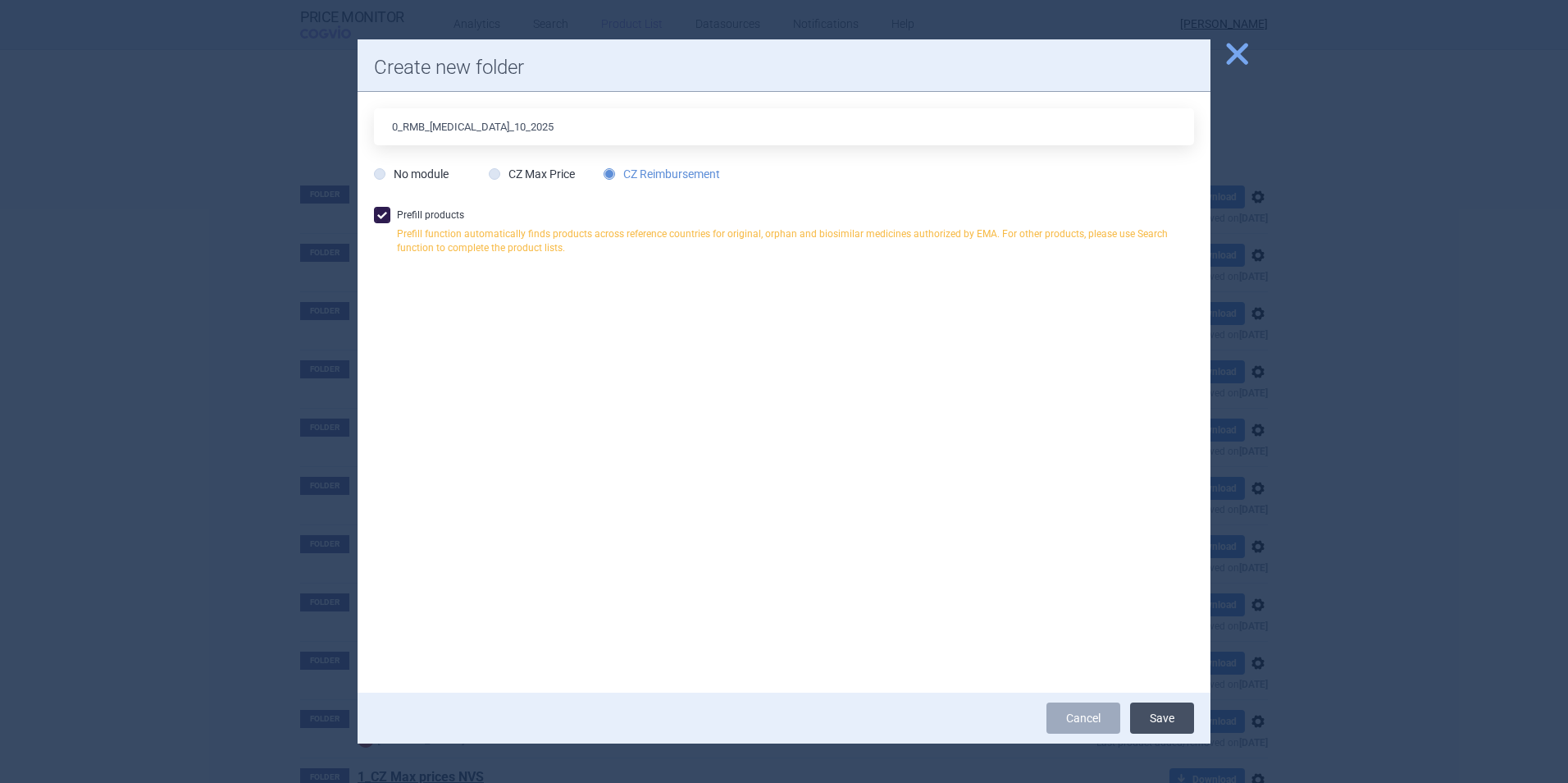
click at [1170, 724] on button "Save" at bounding box center [1162, 718] width 64 height 31
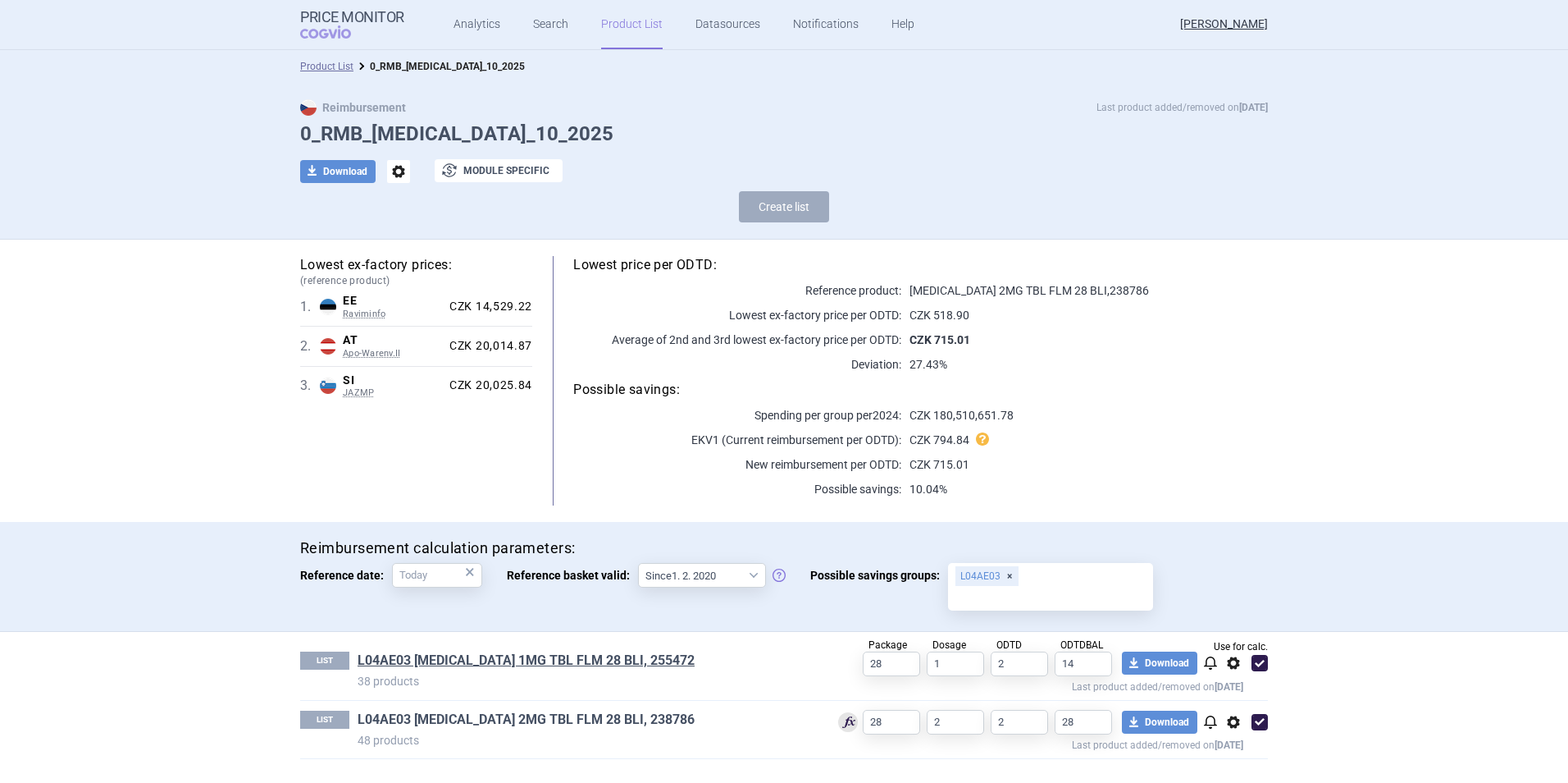
click at [532, 716] on link "L04AE03 [MEDICAL_DATA] 2MG TBL FLM 28 BLI, 238786" at bounding box center [526, 719] width 337 height 18
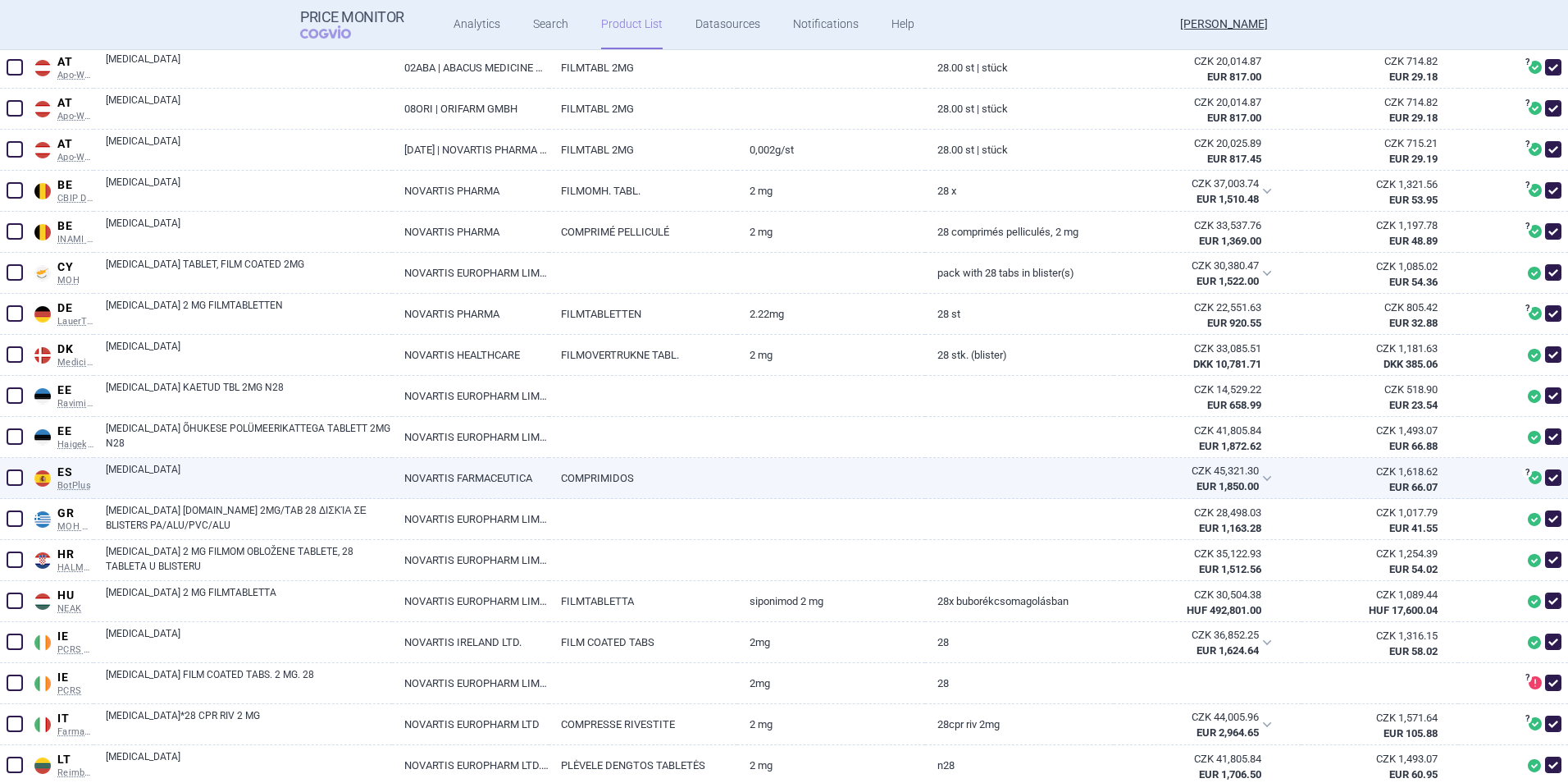
scroll to position [493, 0]
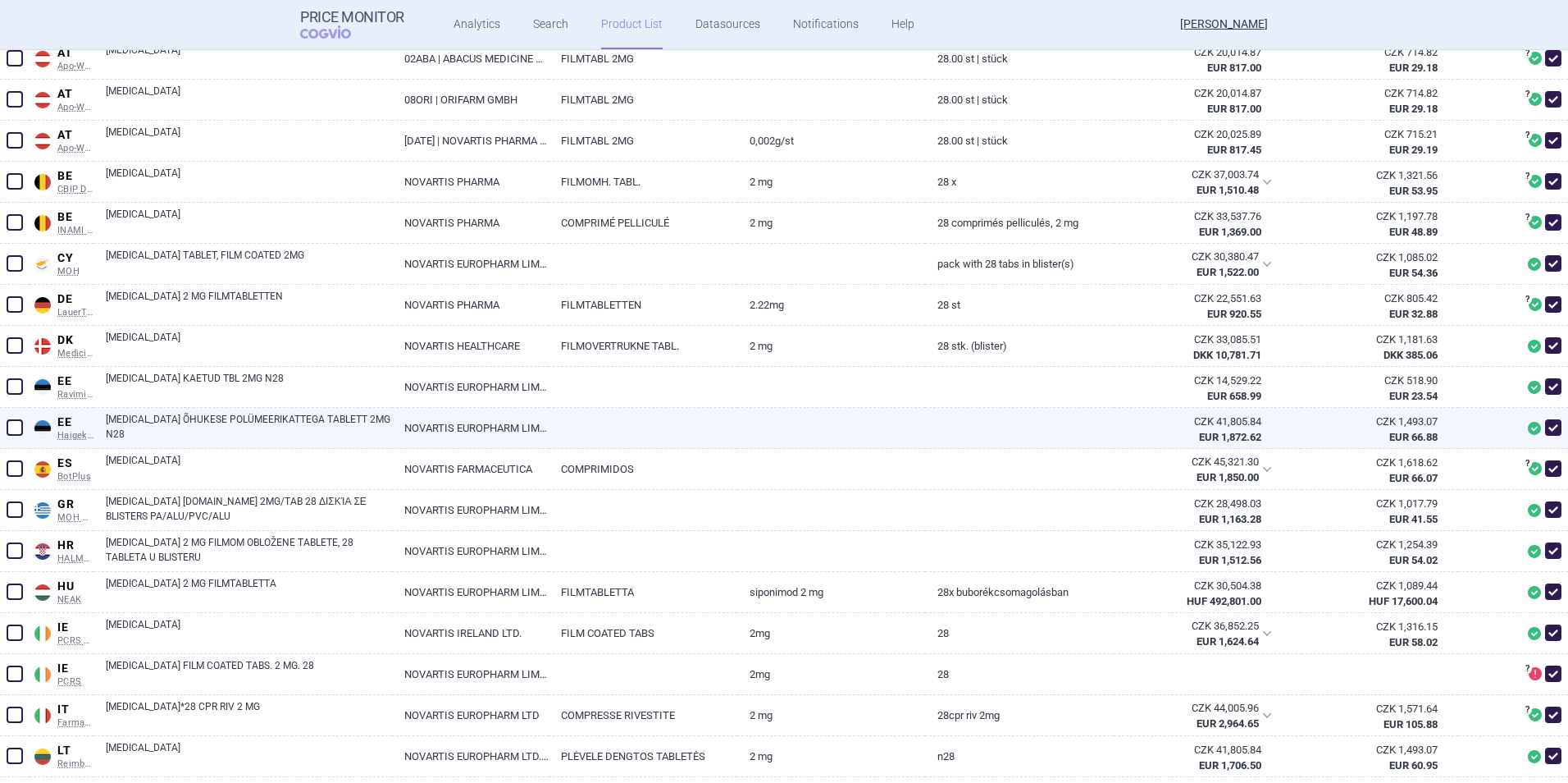
click at [1216, 430] on div "EUR 1,872.62" at bounding box center [1193, 436] width 136 height 15
click at [1018, 421] on link at bounding box center [1019, 423] width 187 height 29
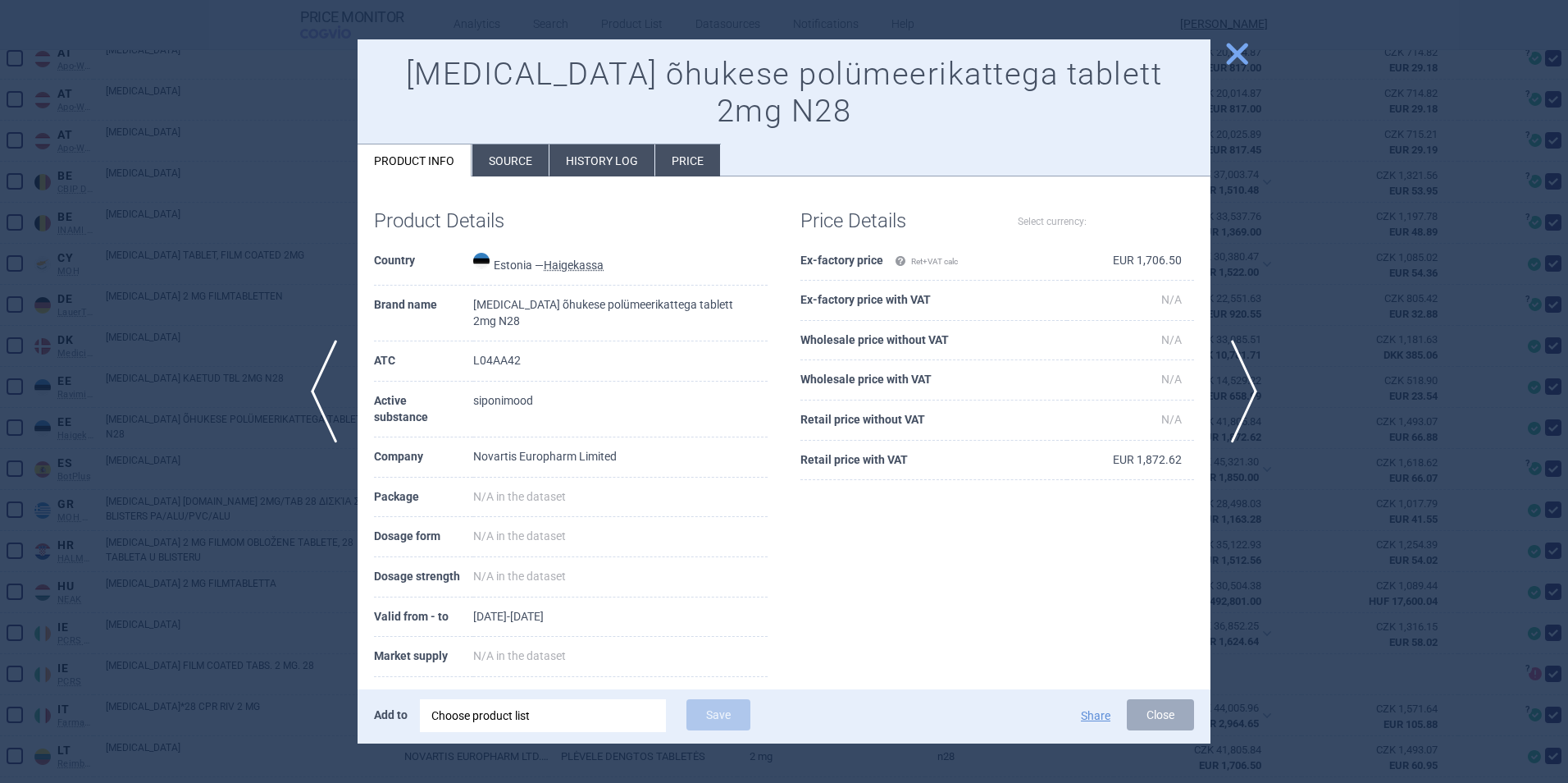
select select "EUR"
click at [1241, 50] on span "close" at bounding box center [1236, 54] width 29 height 29
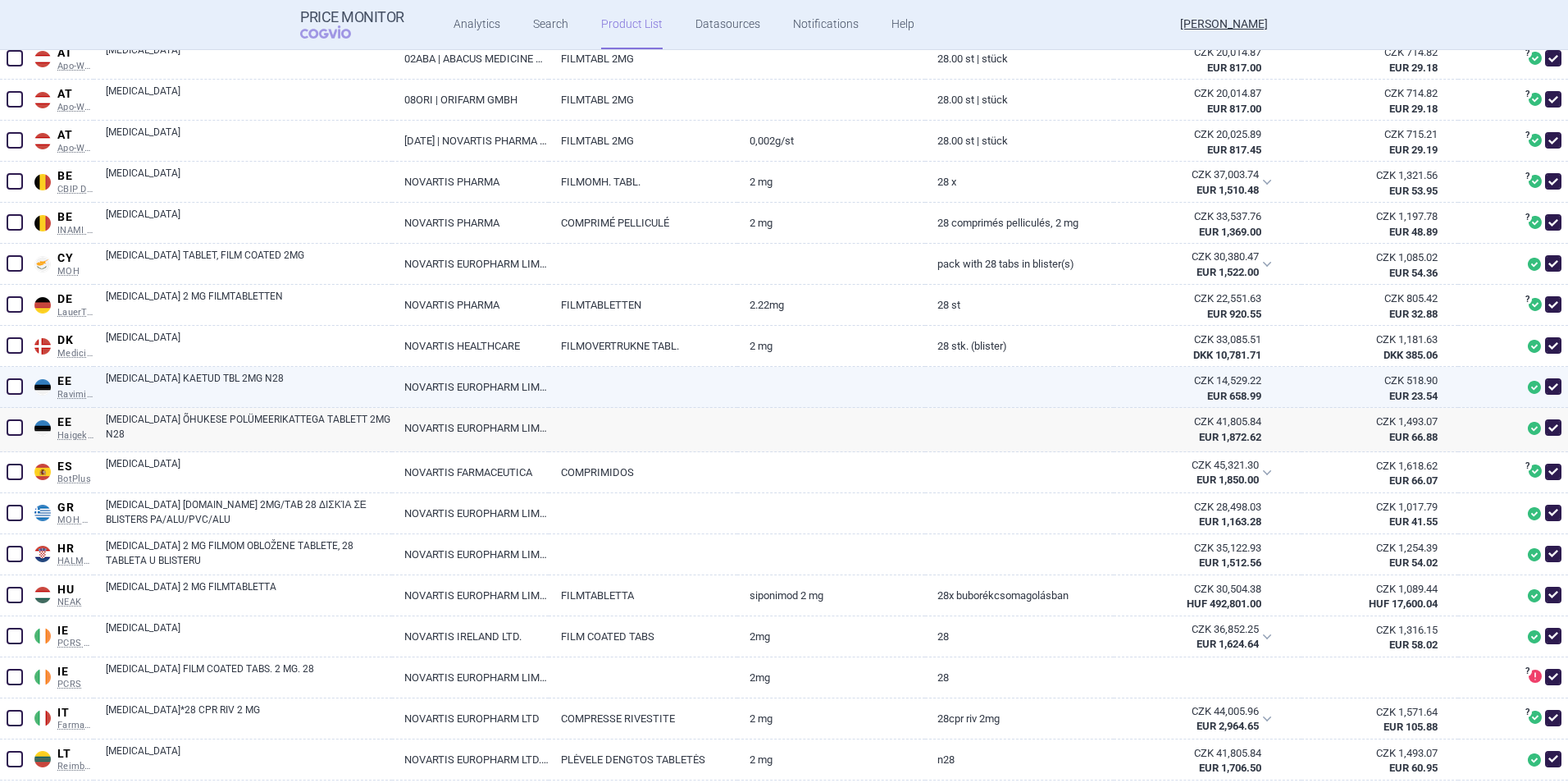
click at [1546, 385] on span at bounding box center [1553, 386] width 16 height 16
checkbox input "false"
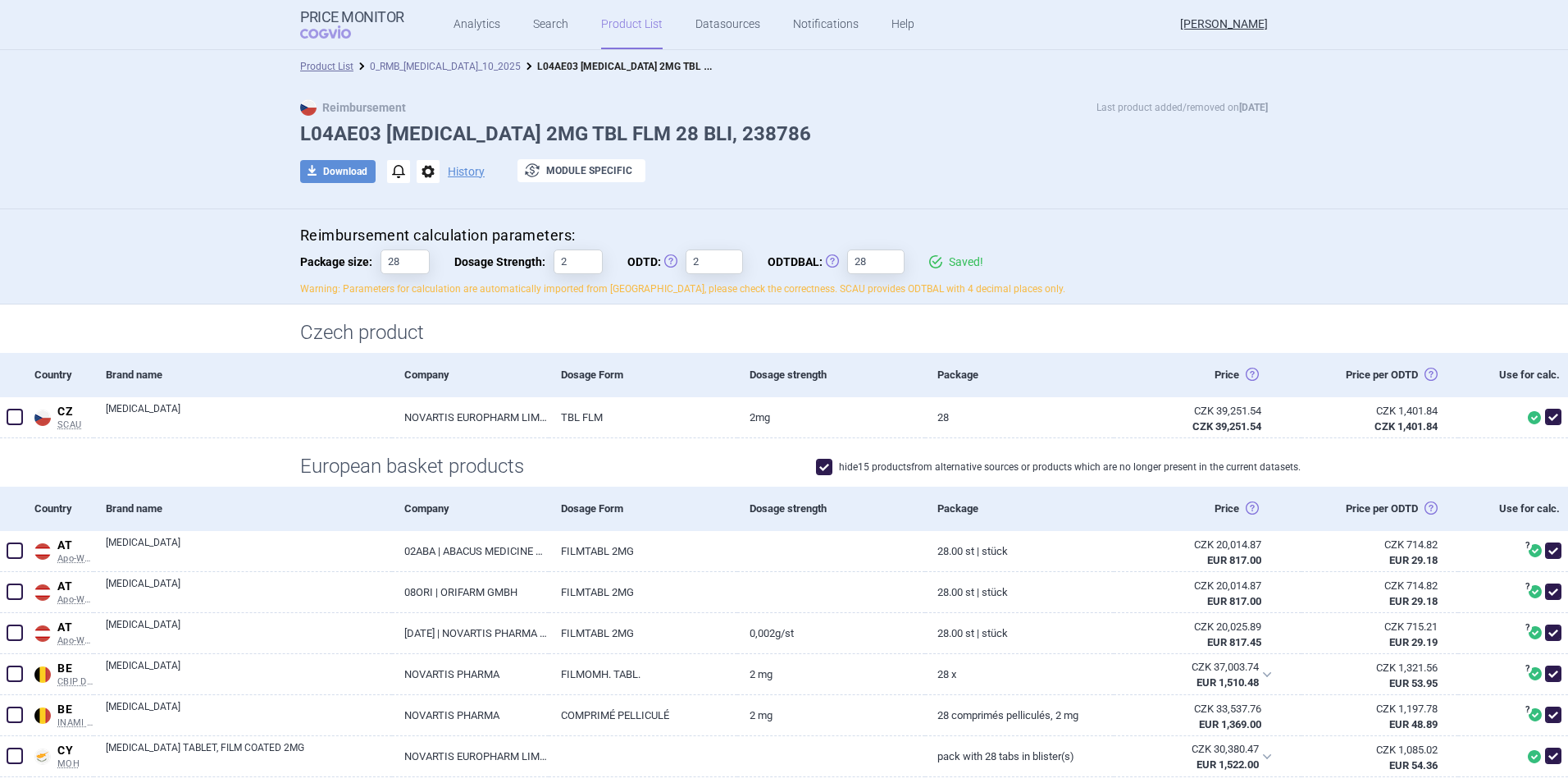
click at [431, 72] on link "0_RMB_[MEDICAL_DATA]_10_2025" at bounding box center [445, 66] width 151 height 11
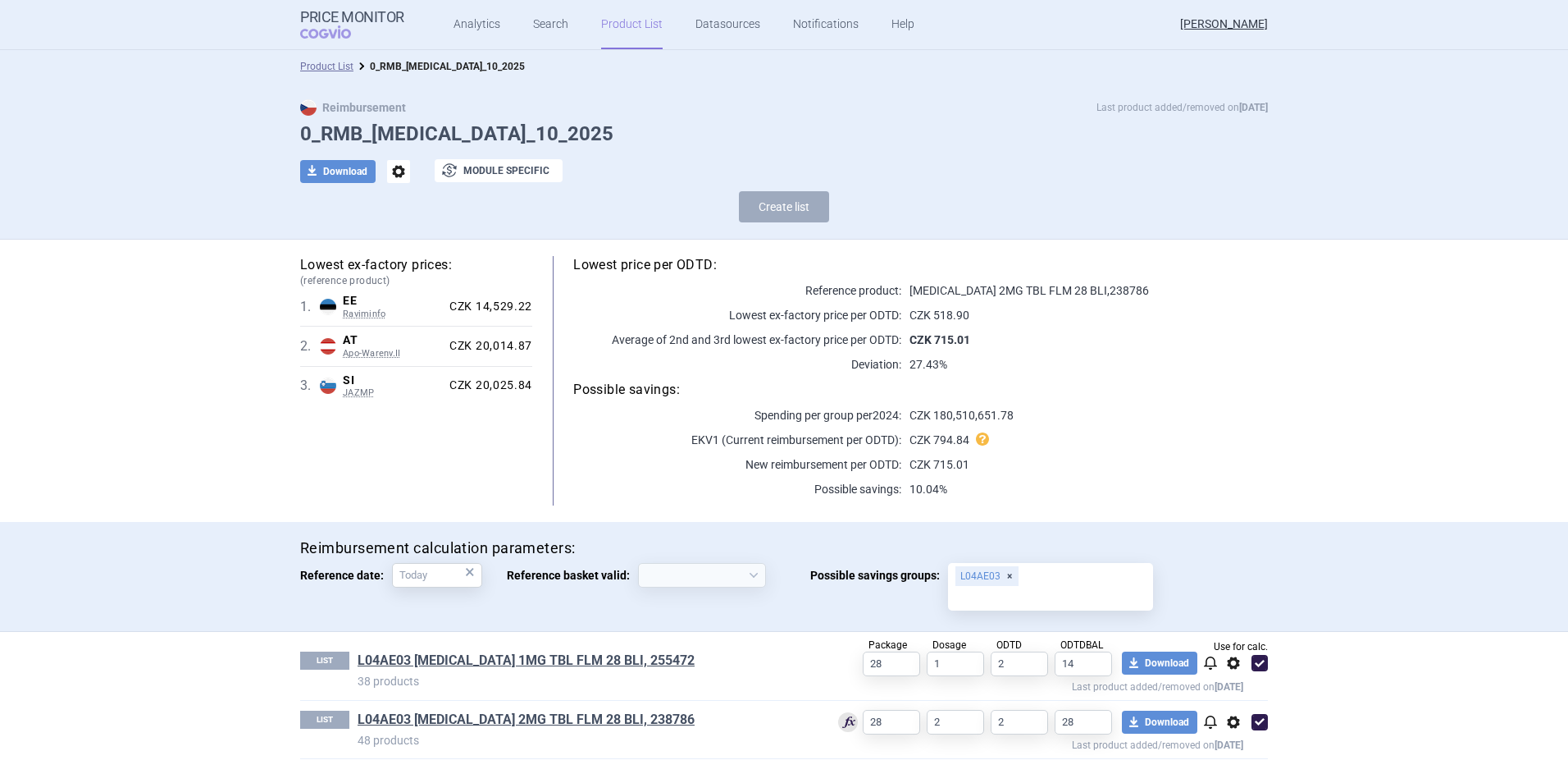
select select "[DATE]"
